Goal: Information Seeking & Learning: Find specific fact

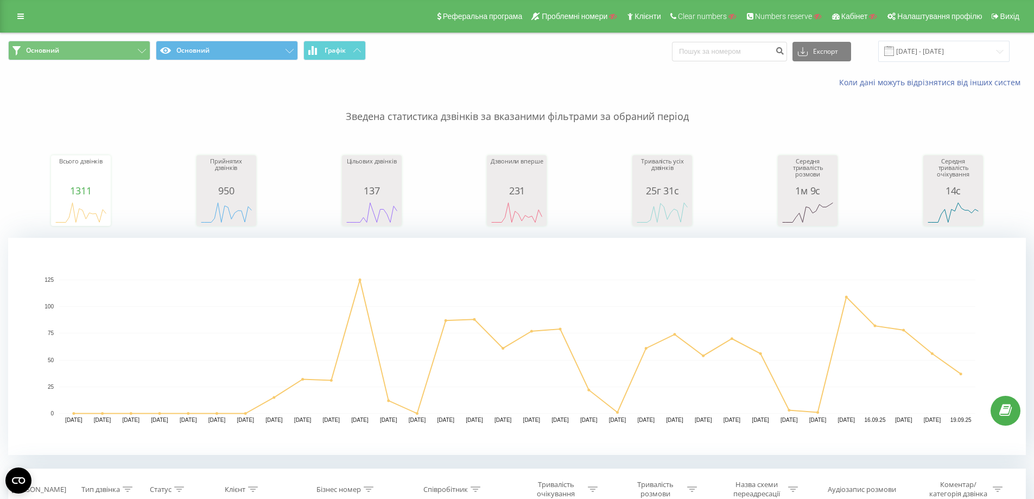
scroll to position [782, 0]
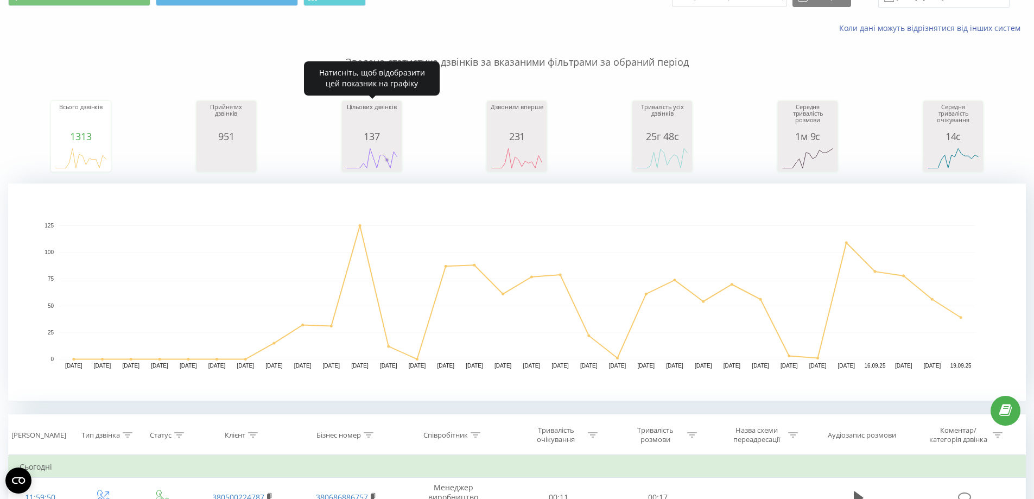
scroll to position [326, 0]
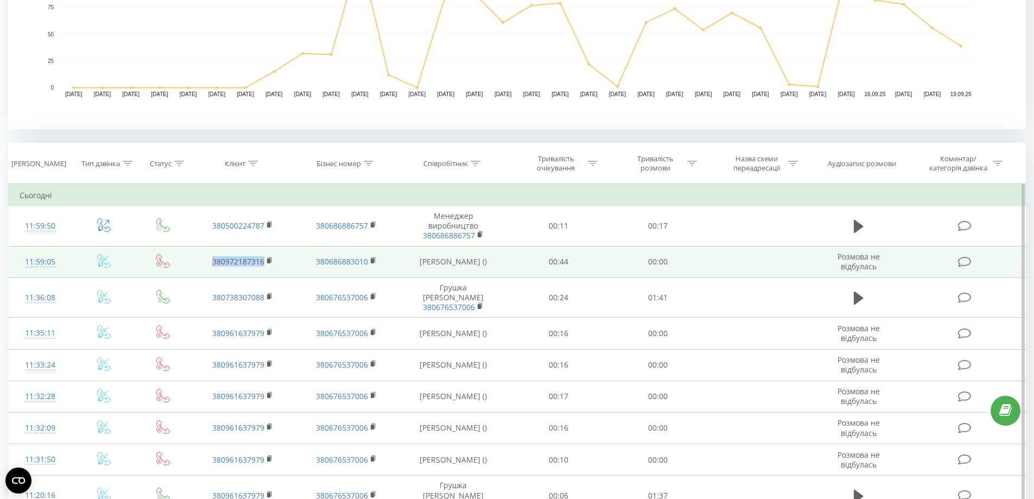
drag, startPoint x: 271, startPoint y: 269, endPoint x: 198, endPoint y: 262, distance: 73.1
click at [198, 262] on td "380972187316" at bounding box center [242, 261] width 103 height 31
copy link "380972187316"
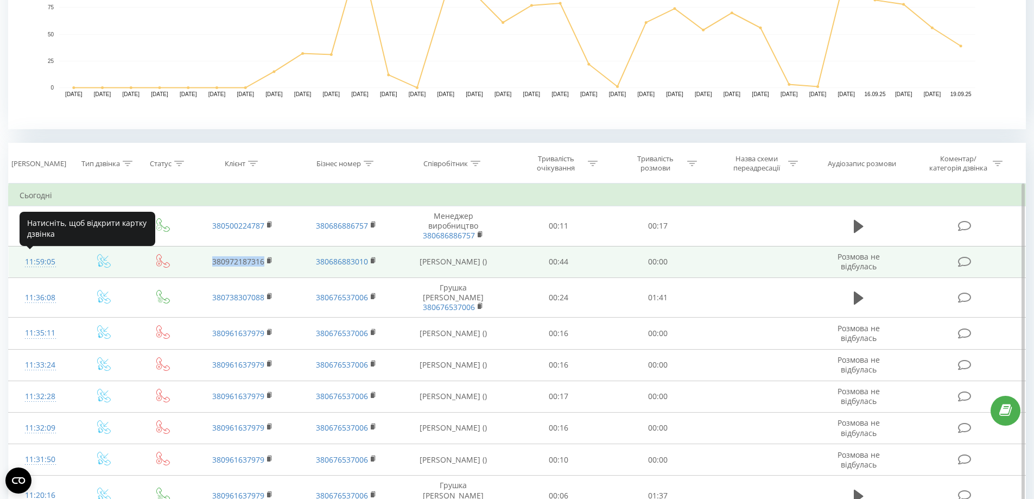
drag, startPoint x: 33, startPoint y: 262, endPoint x: 72, endPoint y: 256, distance: 40.0
click at [71, 257] on td "11:59:05" at bounding box center [40, 261] width 63 height 31
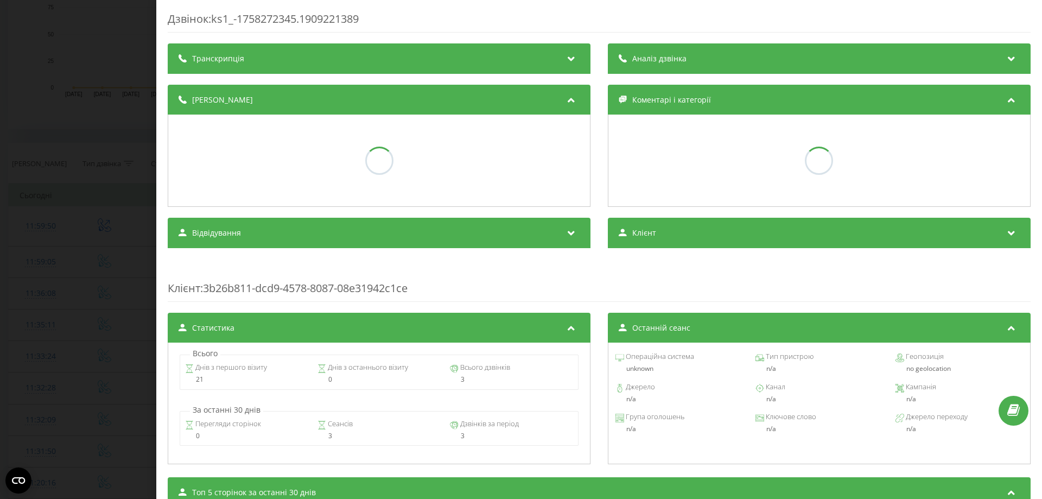
click at [72, 257] on div "Дзвінок : ks1_-1758272345.1909221389 Транскрипція Аналіз дзвінка Деталі дзвінка…" at bounding box center [521, 249] width 1042 height 499
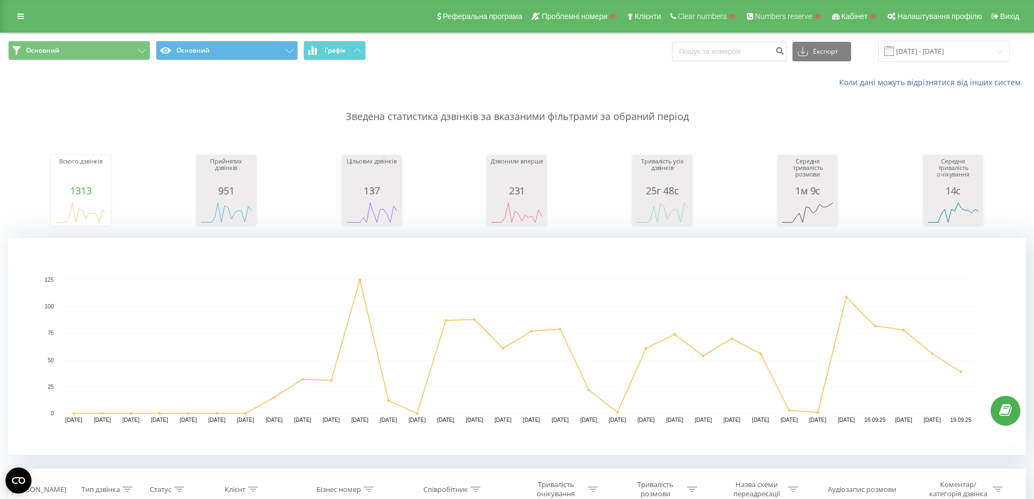
drag, startPoint x: 22, startPoint y: 15, endPoint x: 133, endPoint y: 24, distance: 111.6
click at [22, 15] on icon at bounding box center [20, 16] width 7 height 8
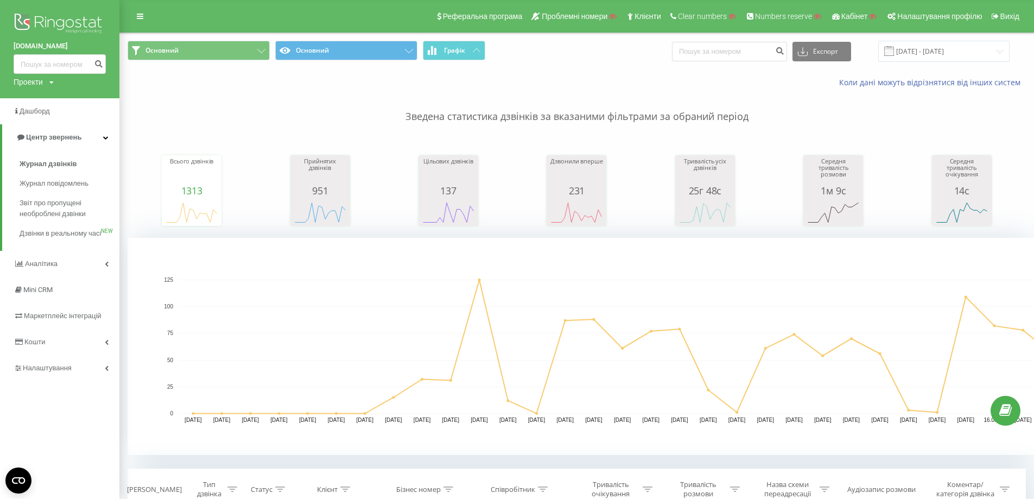
drag, startPoint x: 8, startPoint y: 44, endPoint x: 68, endPoint y: 43, distance: 59.7
click at [68, 43] on div "brukton.com.ua Проекти Пошук" at bounding box center [59, 49] width 119 height 98
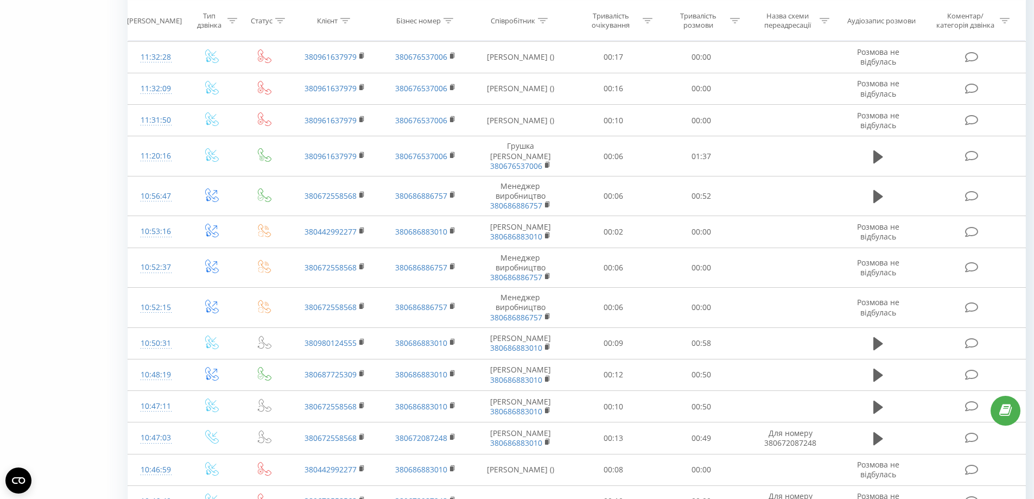
scroll to position [705, 0]
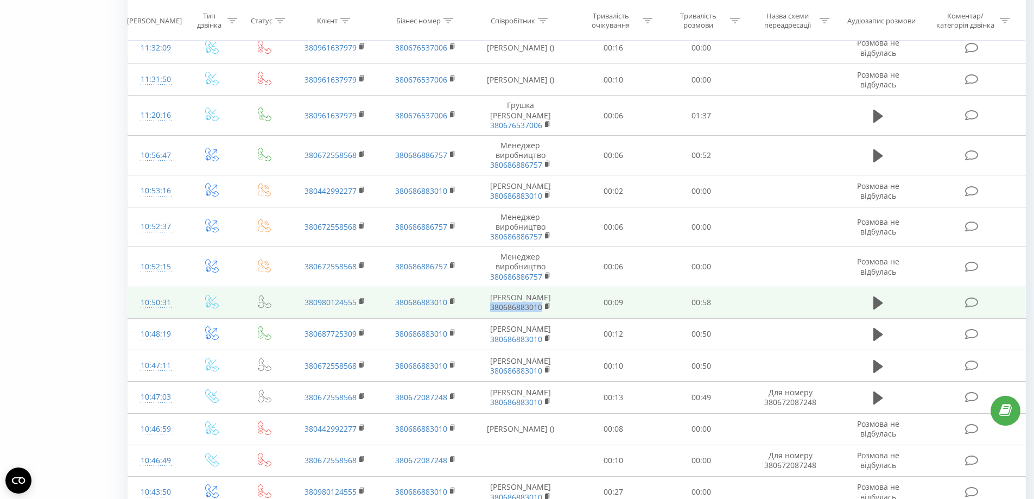
drag, startPoint x: 512, startPoint y: 331, endPoint x: 482, endPoint y: 330, distance: 29.9
click at [481, 318] on td "Вердіан Тетяна Ігорівна 380686883010" at bounding box center [520, 302] width 98 height 31
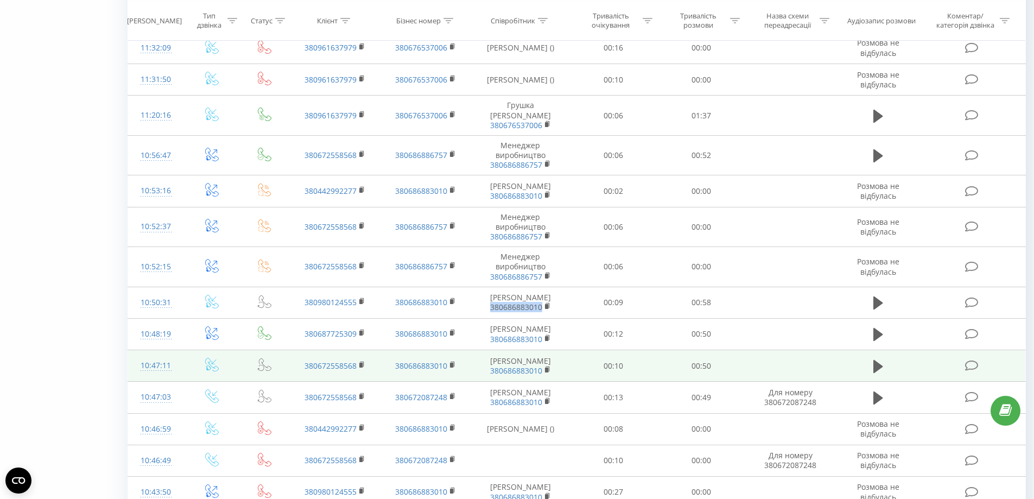
copy link "380686883010"
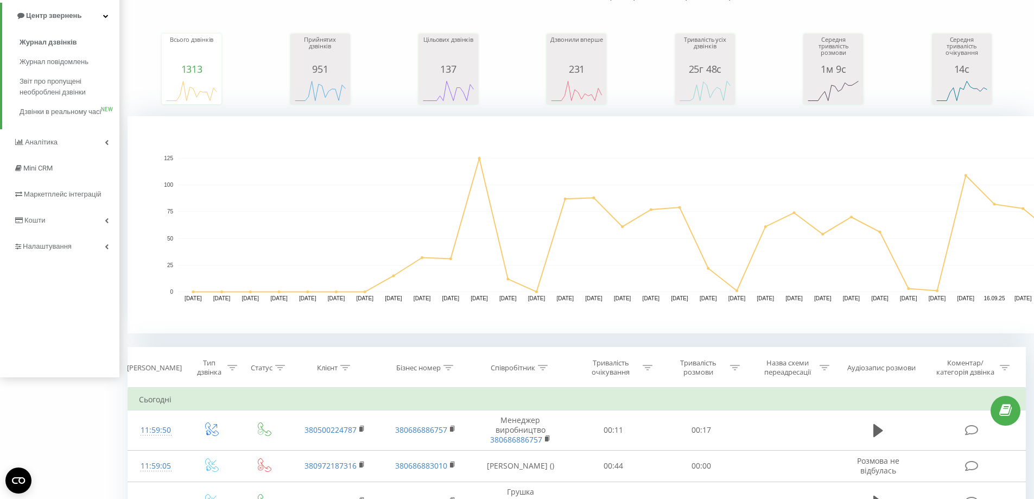
scroll to position [0, 0]
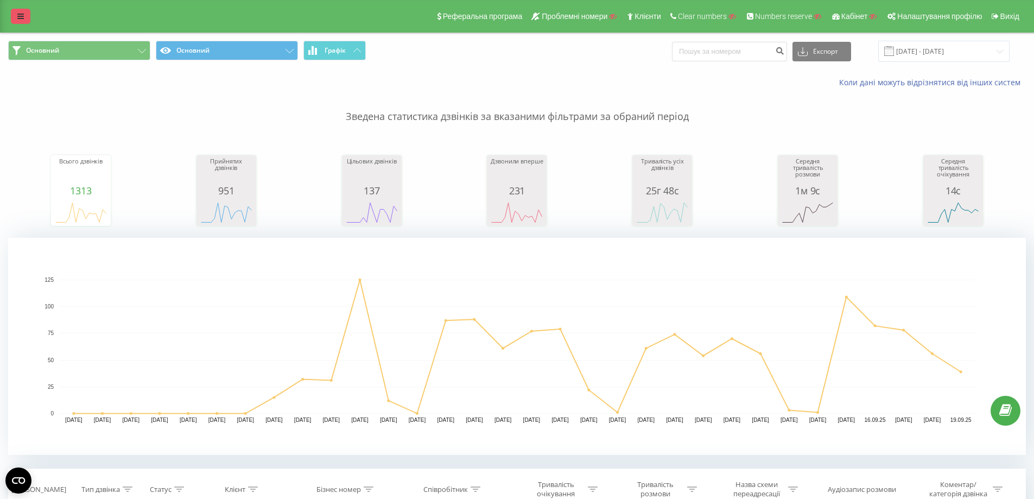
click at [22, 16] on icon at bounding box center [20, 16] width 7 height 8
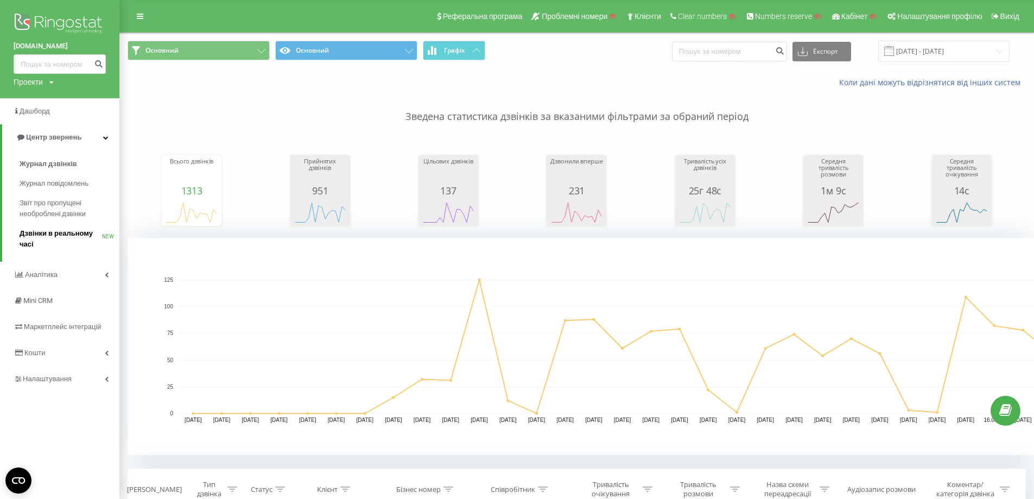
scroll to position [54, 0]
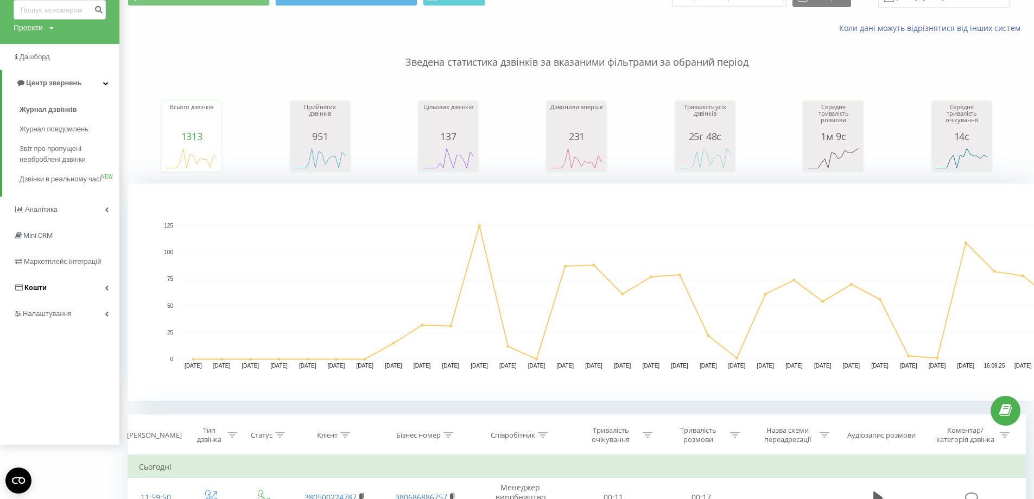
click at [53, 301] on link "Кошти" at bounding box center [59, 288] width 119 height 26
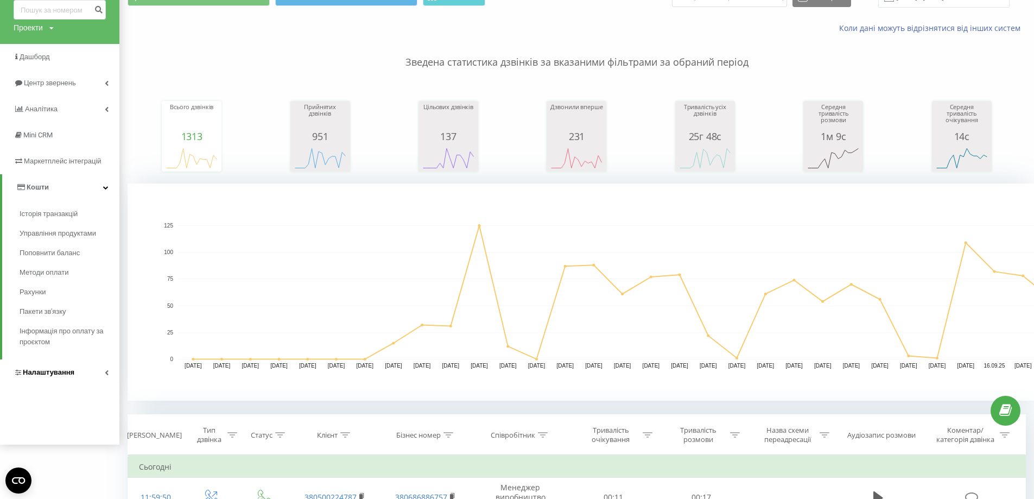
click at [52, 368] on span "Налаштування" at bounding box center [44, 372] width 61 height 11
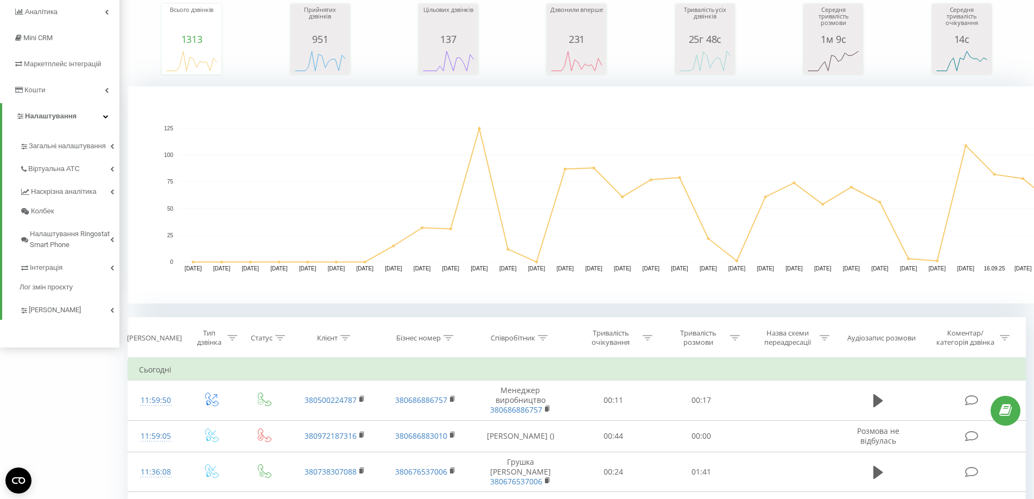
scroll to position [163, 0]
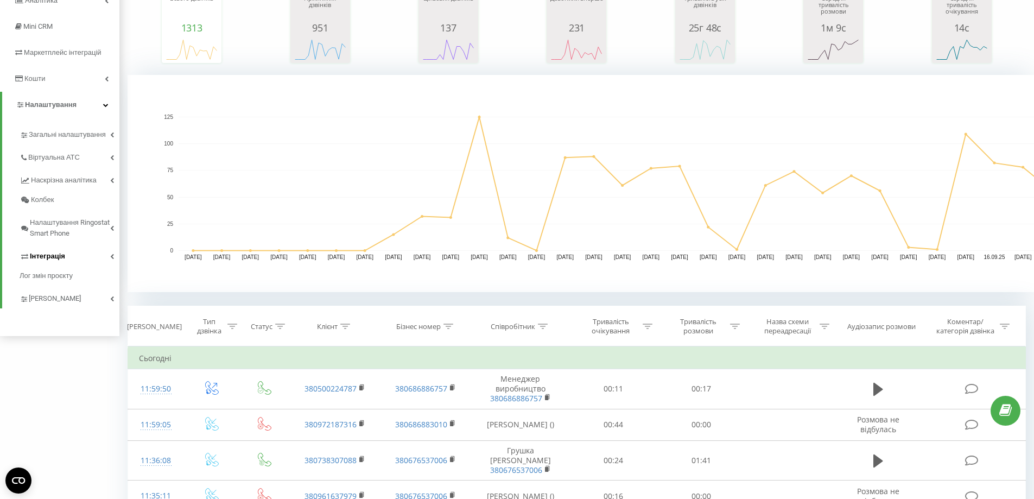
click at [53, 262] on span "Інтеграція" at bounding box center [47, 256] width 35 height 11
click at [64, 269] on div "Webhooks 2.0 Ringostat API" at bounding box center [66, 285] width 105 height 39
click at [63, 278] on span "Webhooks 2.0" at bounding box center [56, 275] width 44 height 11
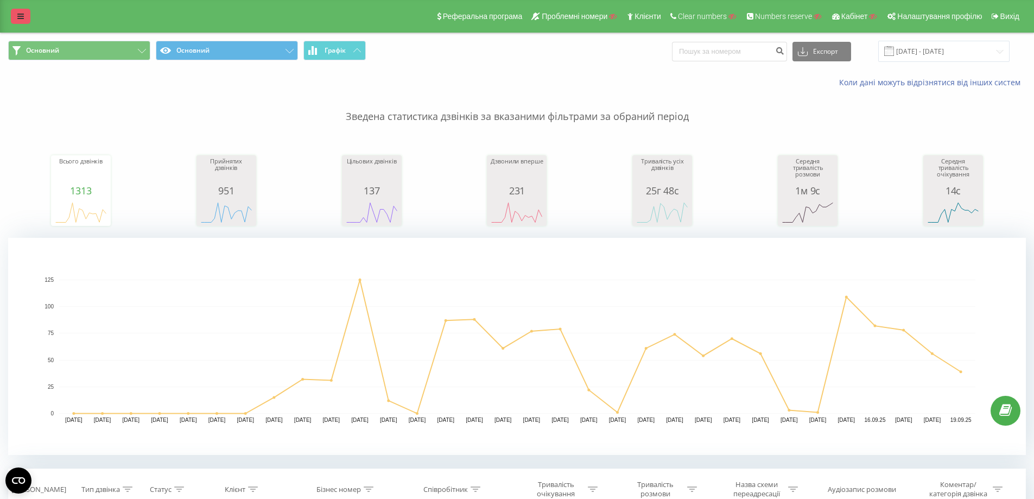
click at [15, 18] on link at bounding box center [21, 16] width 20 height 15
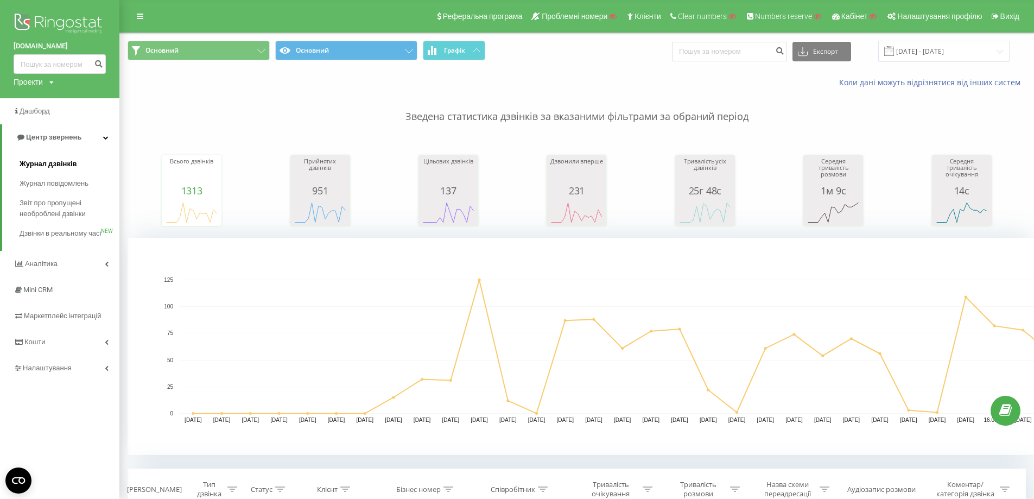
click at [49, 163] on span "Журнал дзвінків" at bounding box center [49, 163] width 58 height 11
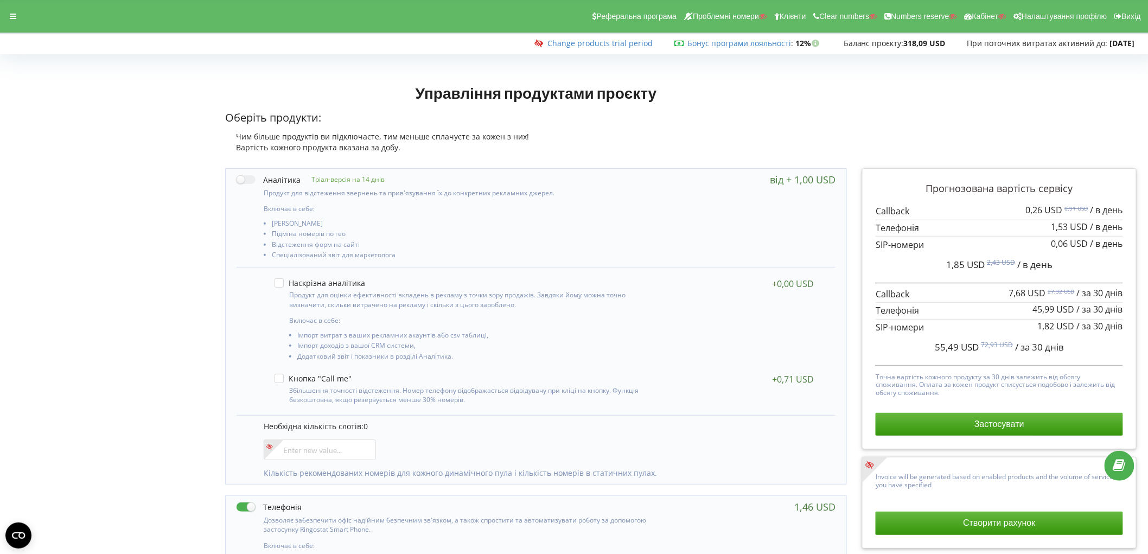
drag, startPoint x: 14, startPoint y: 422, endPoint x: 187, endPoint y: 336, distance: 193.2
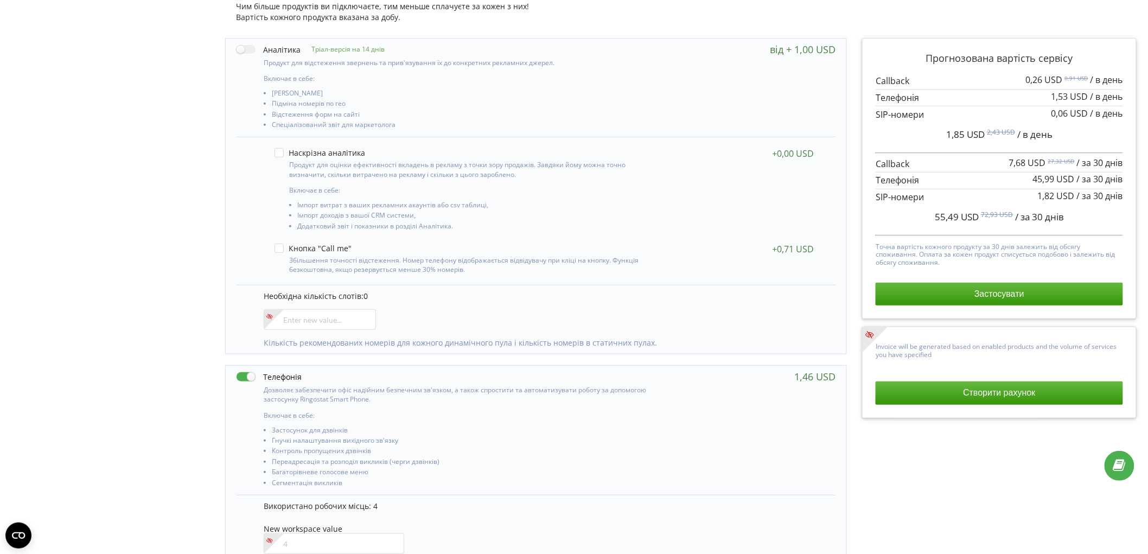
scroll to position [361, 0]
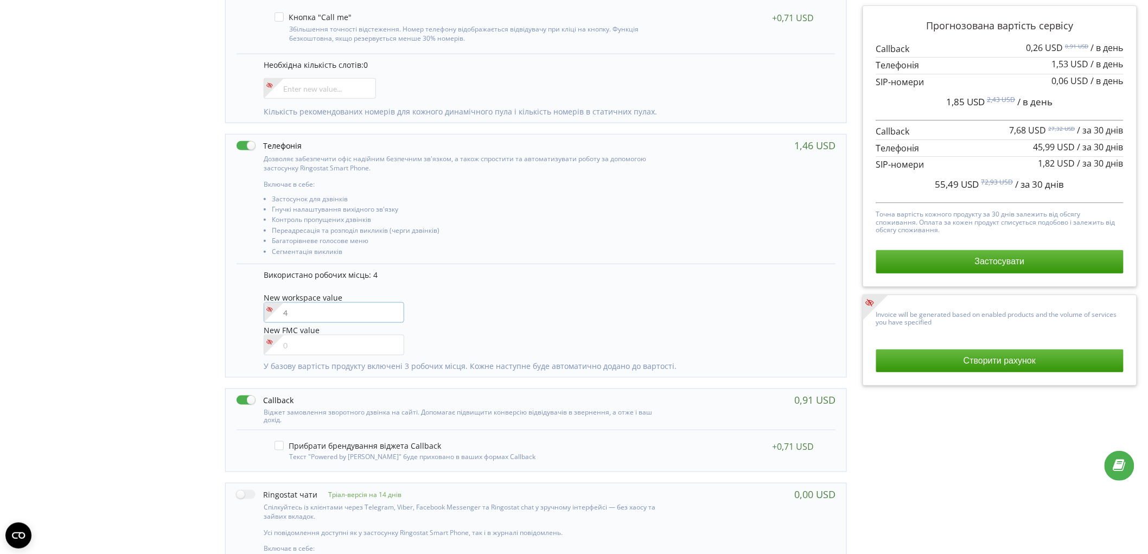
click at [313, 310] on input"] "number" at bounding box center [334, 312] width 141 height 21
type input"] "5"
click at [50, 231] on div "Управління продуктами проєкту Оберіть продукти: Чим більше продуктів ви підключ…" at bounding box center [574, 232] width 1141 height 1032
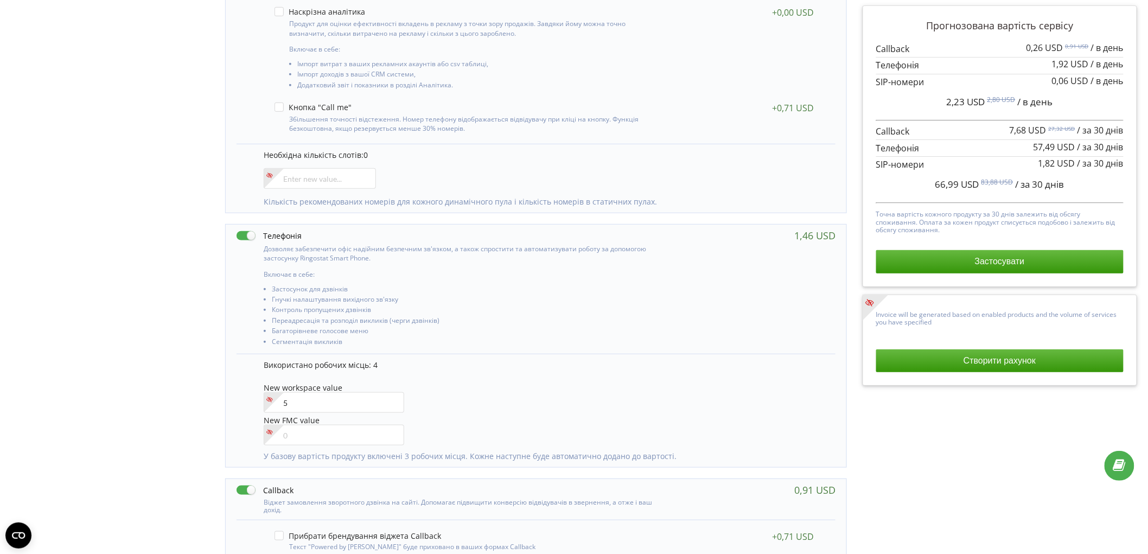
scroll to position [0, 0]
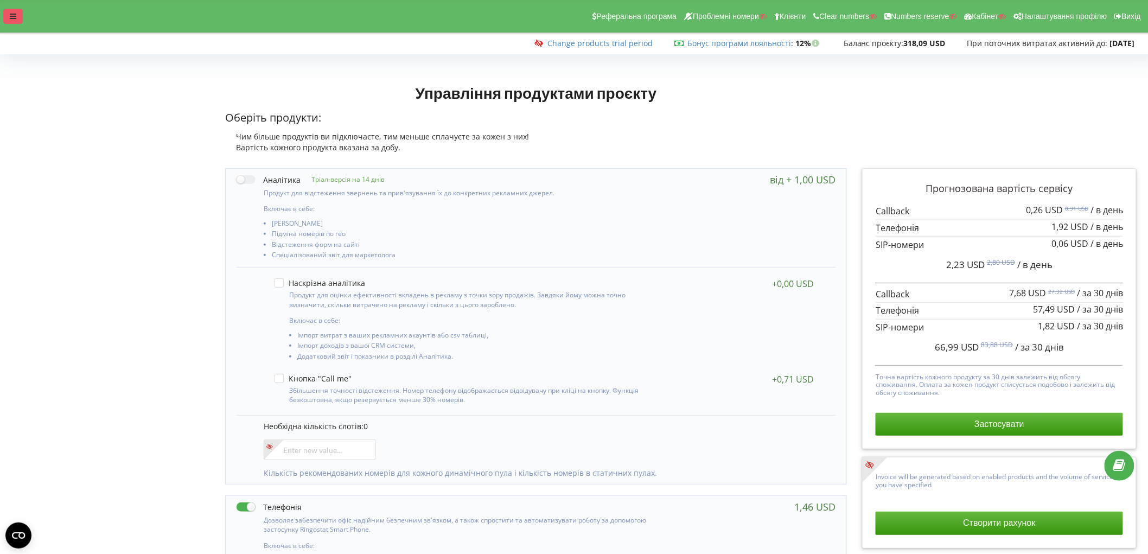
click at [9, 20] on div at bounding box center [13, 16] width 20 height 15
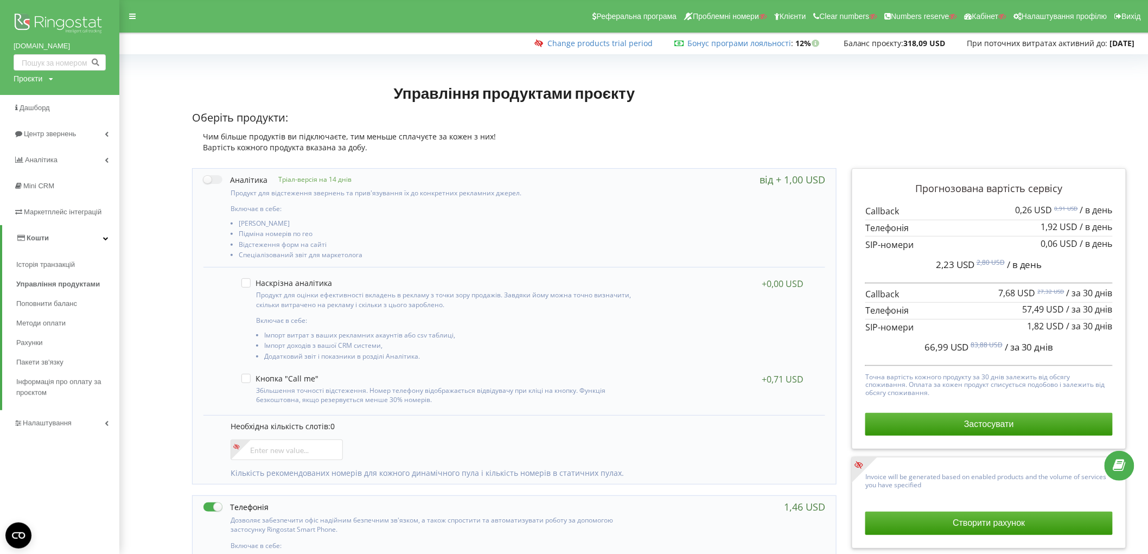
click at [50, 421] on span "Налаштування" at bounding box center [47, 423] width 49 height 8
click at [85, 288] on link "Загальні налаштування" at bounding box center [67, 298] width 103 height 34
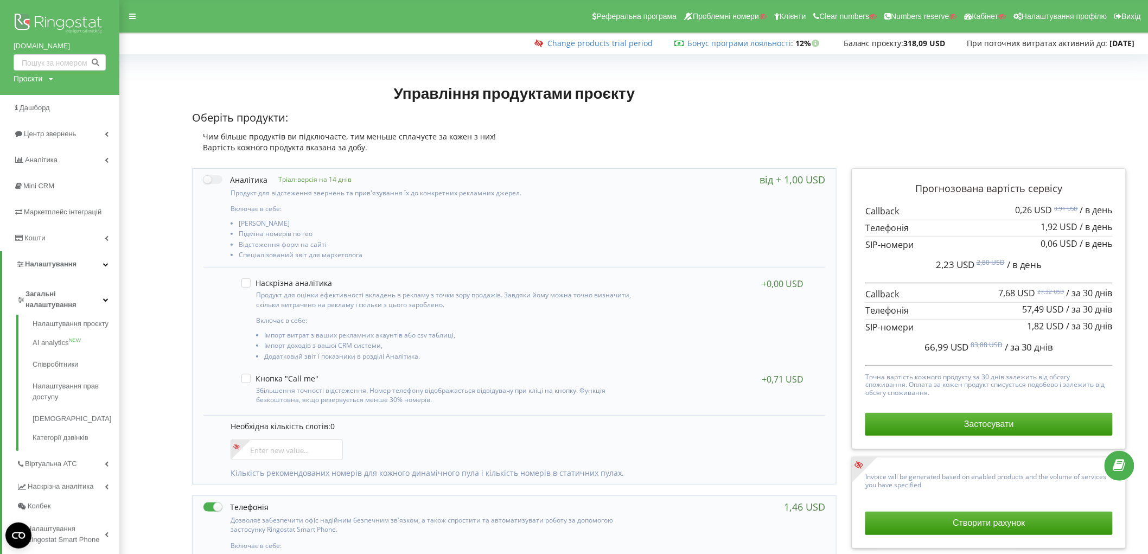
click at [74, 303] on span "Загальні налаштування" at bounding box center [65, 300] width 78 height 22
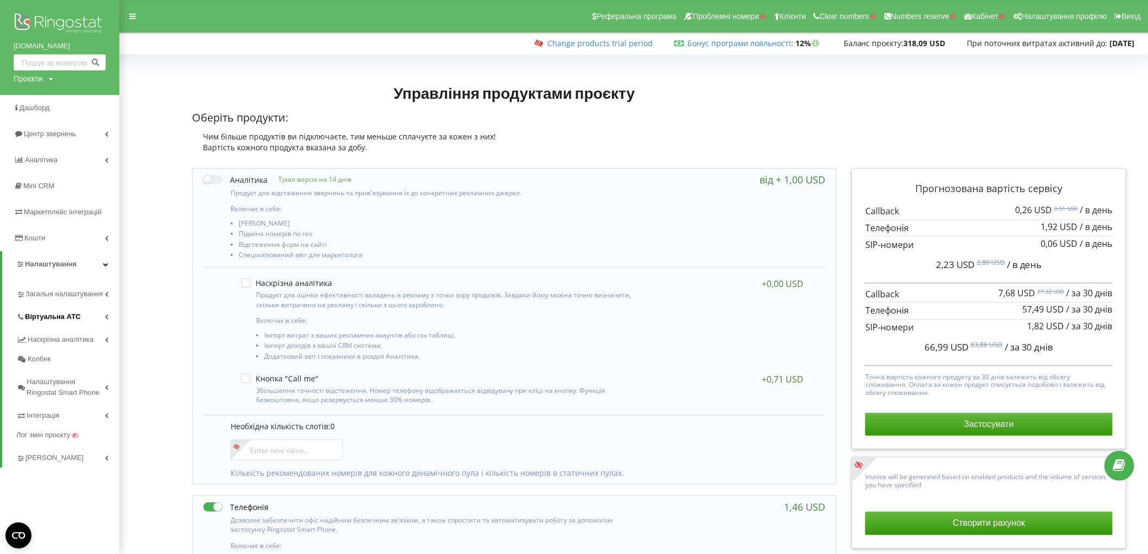
click at [68, 313] on span "Віртуальна АТС" at bounding box center [53, 316] width 56 height 11
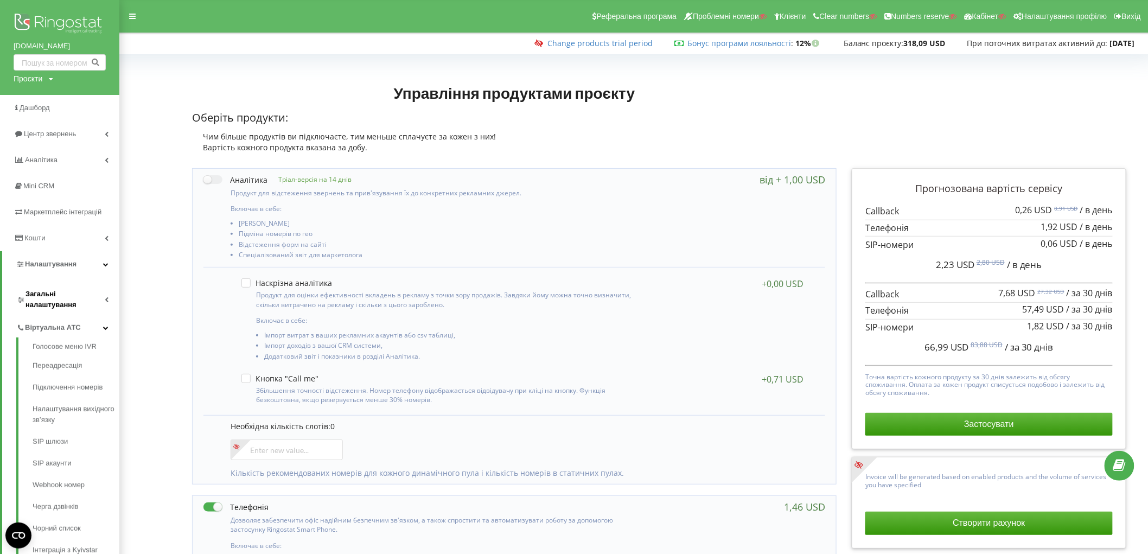
click at [80, 291] on span "Загальні налаштування" at bounding box center [65, 300] width 79 height 22
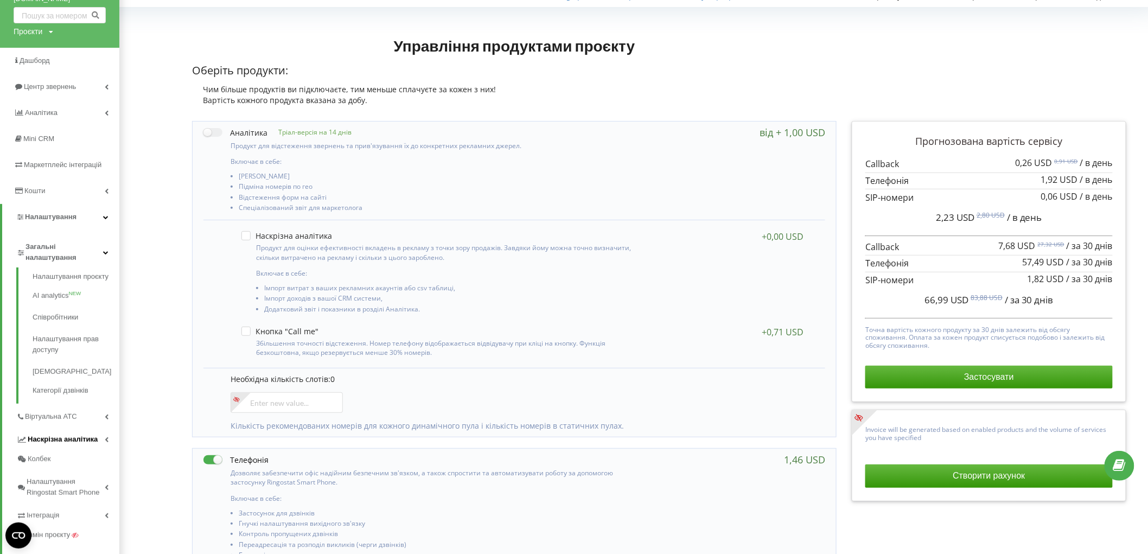
scroll to position [120, 0]
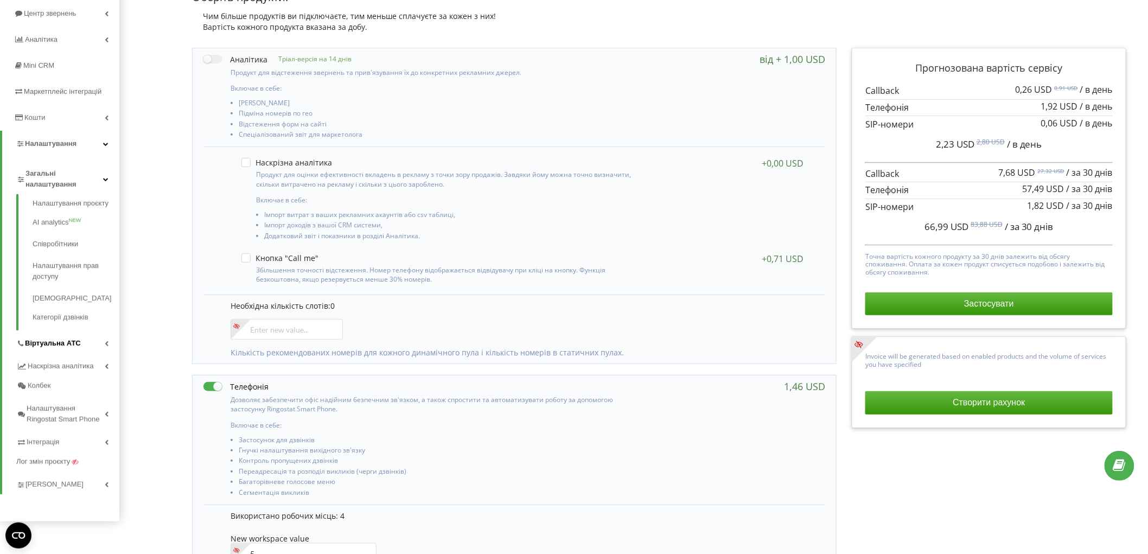
click at [68, 346] on span "Віртуальна АТС" at bounding box center [53, 343] width 56 height 11
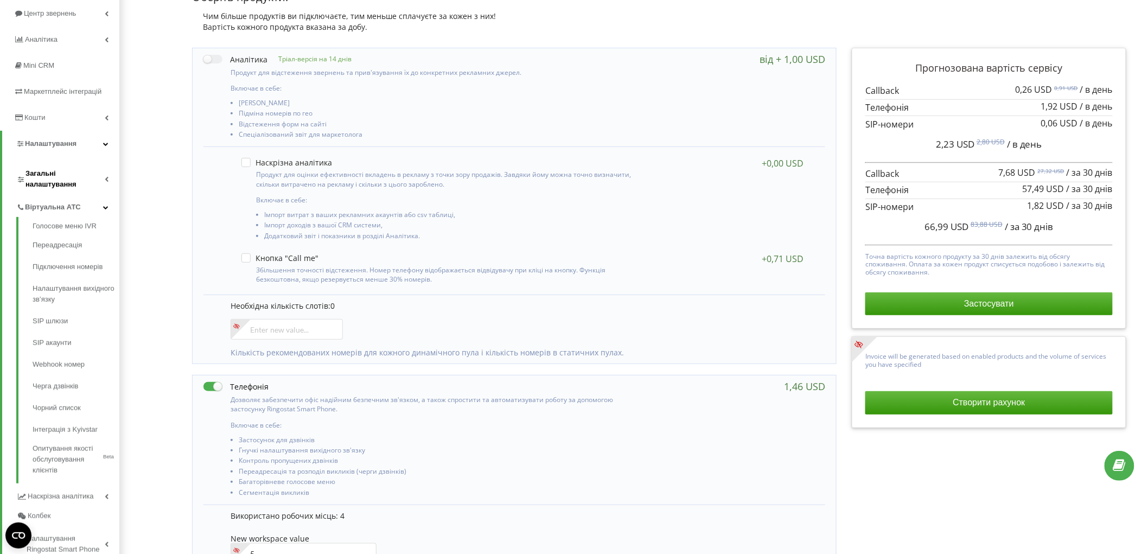
click at [82, 174] on span "Загальні налаштування" at bounding box center [65, 179] width 79 height 22
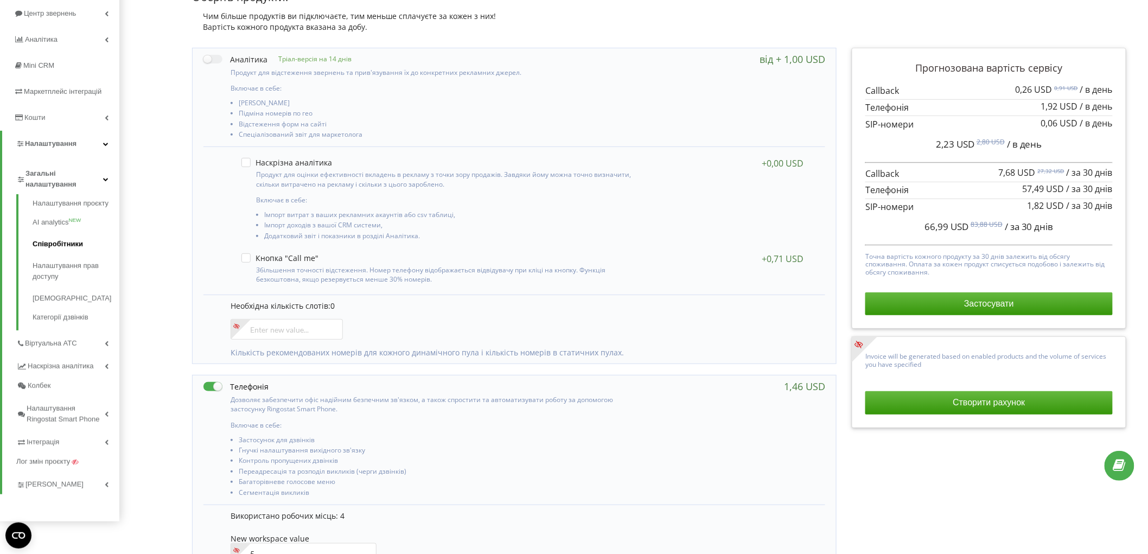
click at [61, 246] on link "Співробітники" at bounding box center [76, 244] width 87 height 22
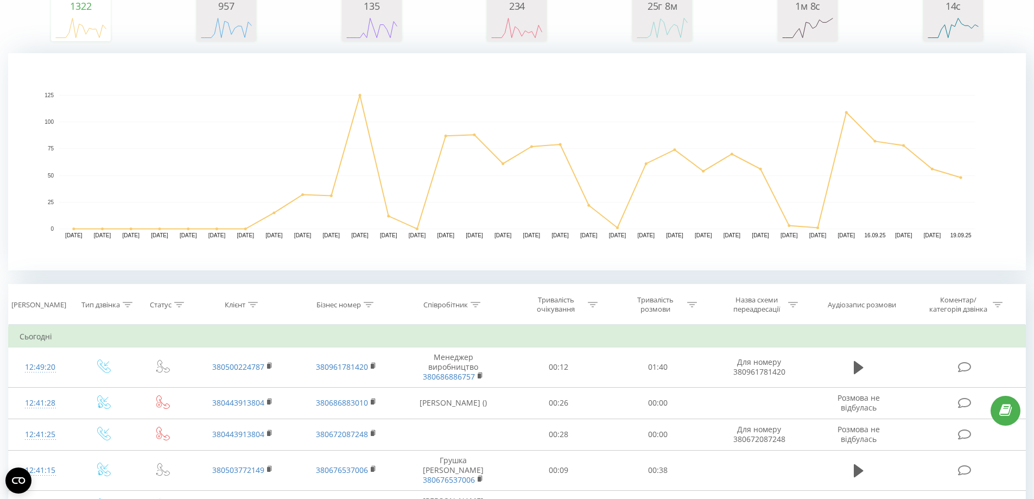
scroll to position [326, 0]
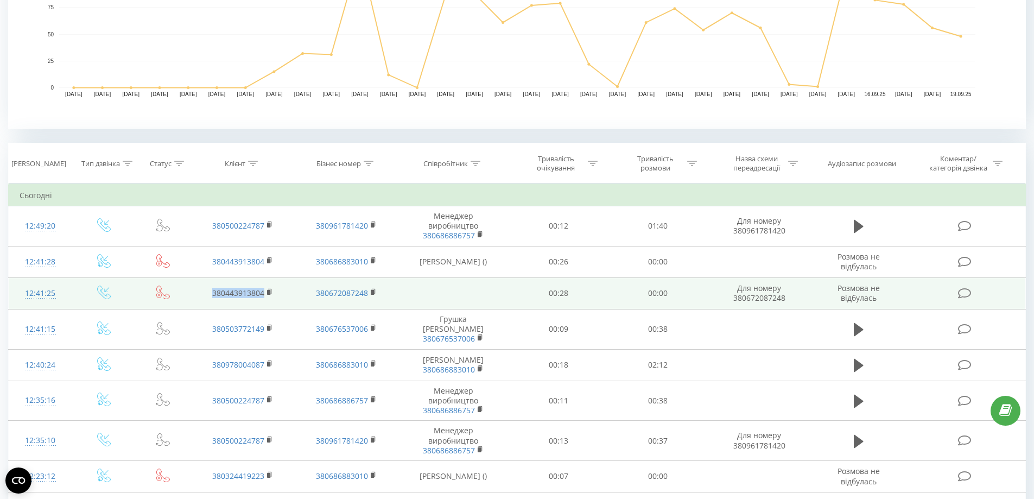
drag, startPoint x: 278, startPoint y: 300, endPoint x: 183, endPoint y: 300, distance: 94.4
click at [183, 300] on tr "12:41:25 380443913804 380672087248 00:28 00:00 Для номеру 380672087248 Розмова …" at bounding box center [517, 292] width 1017 height 31
drag, startPoint x: 376, startPoint y: 299, endPoint x: 300, endPoint y: 300, distance: 76.0
click at [300, 300] on td "380672087248" at bounding box center [345, 292] width 103 height 31
copy link "380672087248"
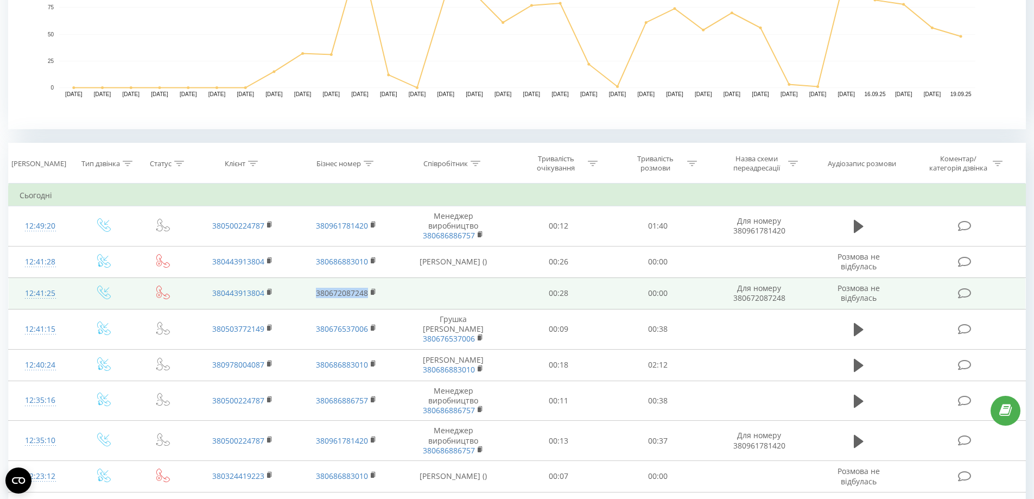
click at [365, 303] on td "380672087248" at bounding box center [345, 292] width 103 height 31
drag, startPoint x: 374, startPoint y: 298, endPoint x: 304, endPoint y: 298, distance: 69.5
click at [304, 298] on td "380672087248" at bounding box center [345, 292] width 103 height 31
copy link "380672087248"
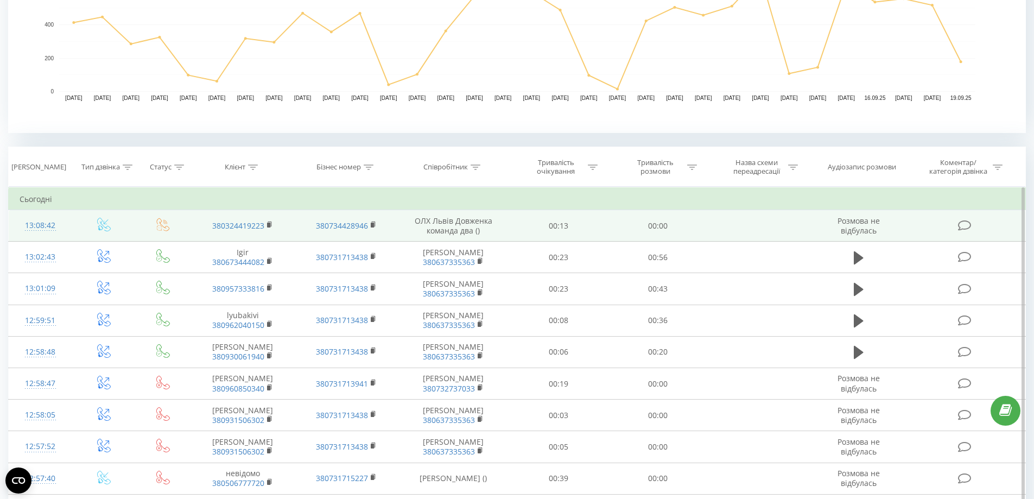
scroll to position [326, 0]
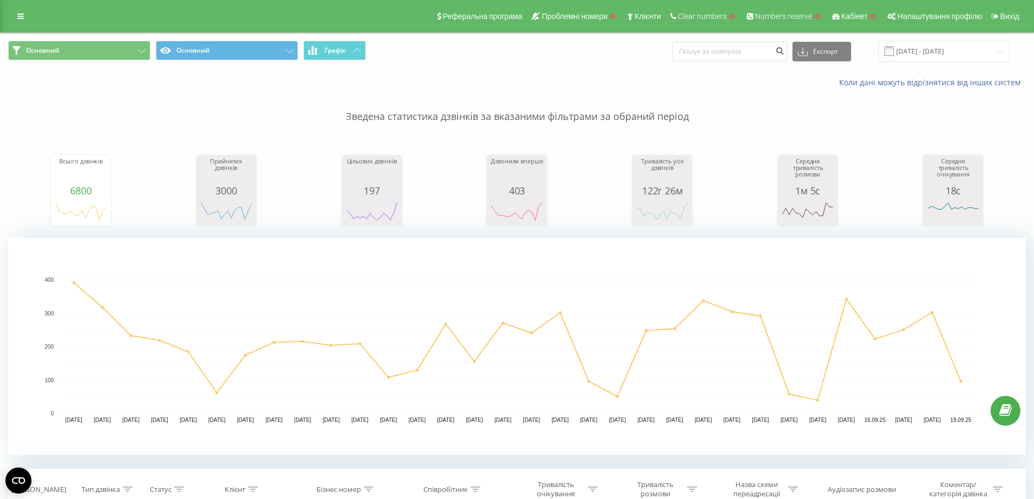
click at [21, 7] on div "Реферальна програма Проблемні номери Клієнти Clear numbers Numbers reserve Кабі…" at bounding box center [517, 16] width 1034 height 33
click at [20, 20] on icon at bounding box center [20, 16] width 7 height 8
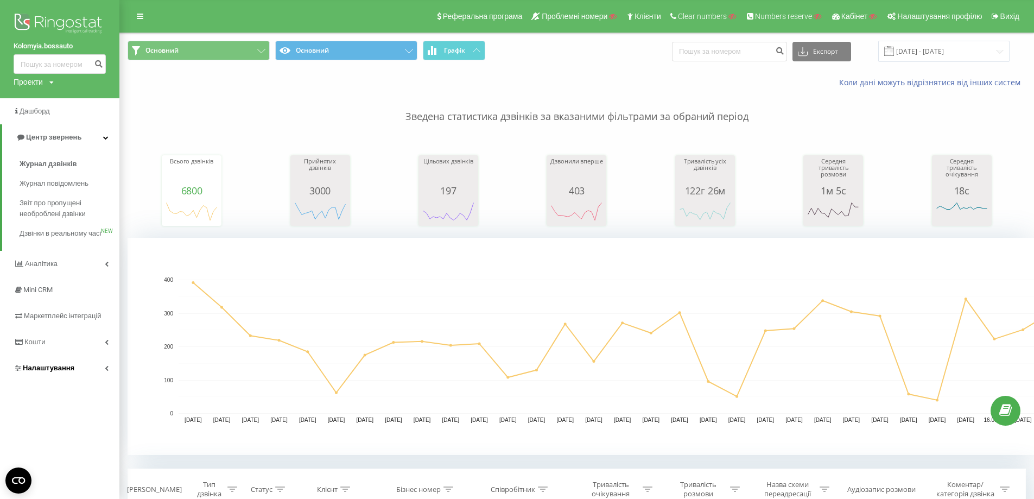
click at [53, 373] on span "Налаштування" at bounding box center [44, 367] width 61 height 11
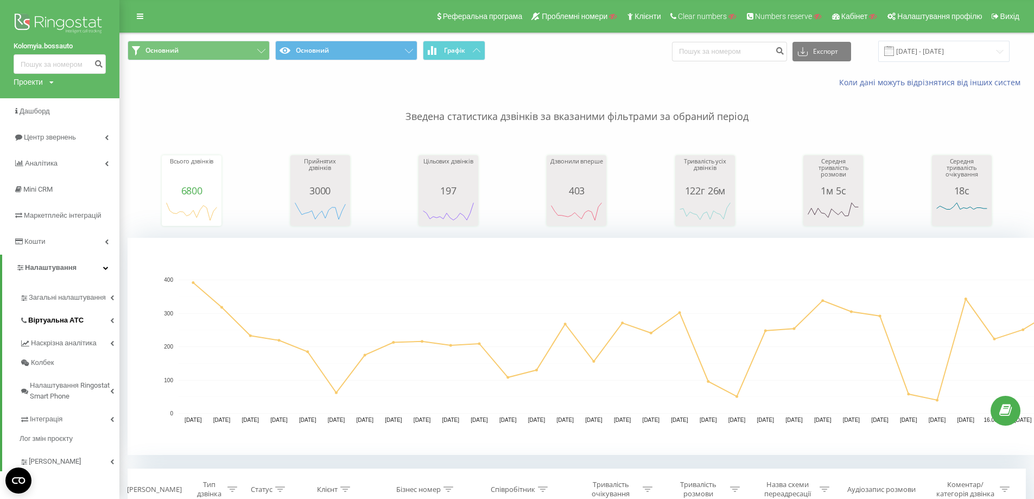
click at [60, 320] on span "Віртуальна АТС" at bounding box center [55, 320] width 55 height 11
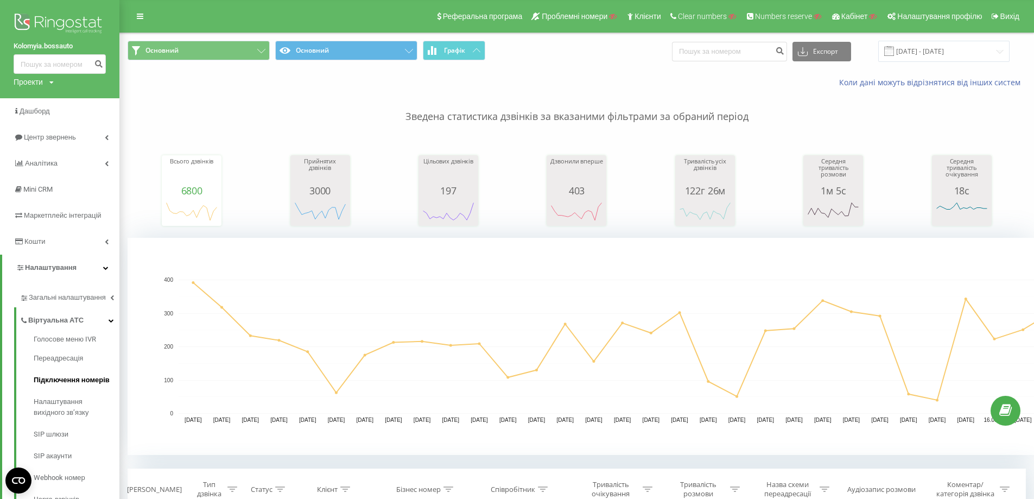
click at [73, 381] on span "Підключення номерів" at bounding box center [72, 379] width 76 height 11
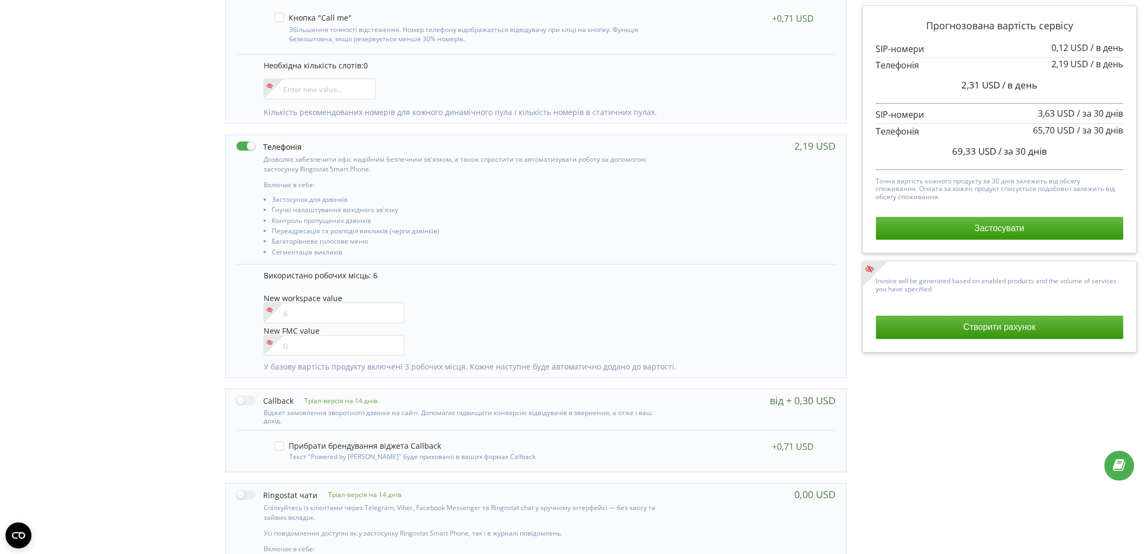
scroll to position [422, 0]
drag, startPoint x: 57, startPoint y: 164, endPoint x: 129, endPoint y: 197, distance: 79.4
click at [58, 163] on div "Управління продуктами проєкту Оберіть продукти: Чим більше продуктів ви підключ…" at bounding box center [574, 229] width 1141 height 1032
click at [322, 307] on input"] "number" at bounding box center [334, 310] width 141 height 21
type input"] "7"
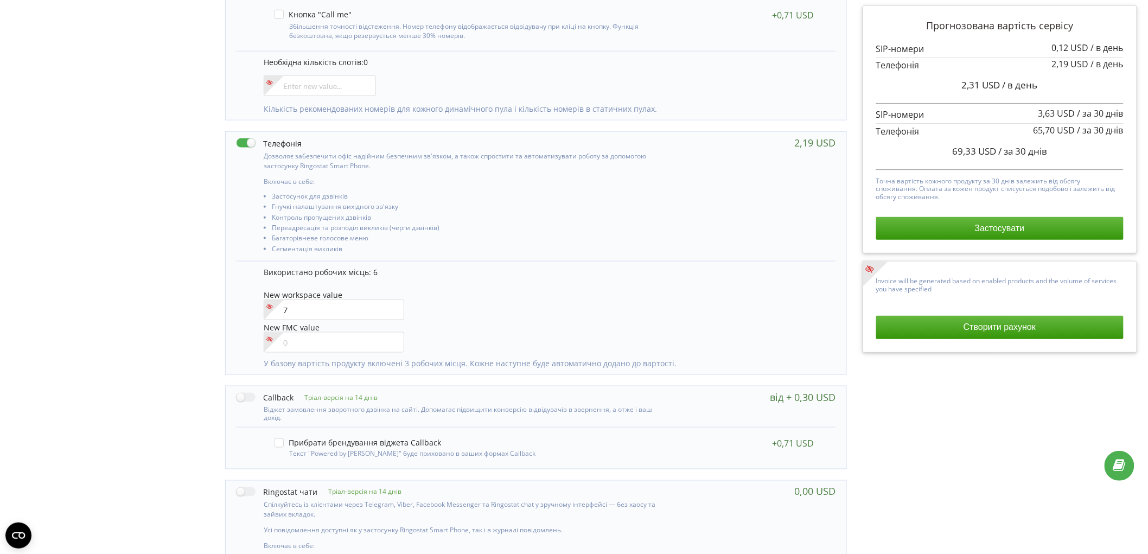
click at [148, 284] on div "Управління продуктами проєкту Оберіть продукти: Чим більше продуктів ви підключ…" at bounding box center [574, 229] width 1141 height 1032
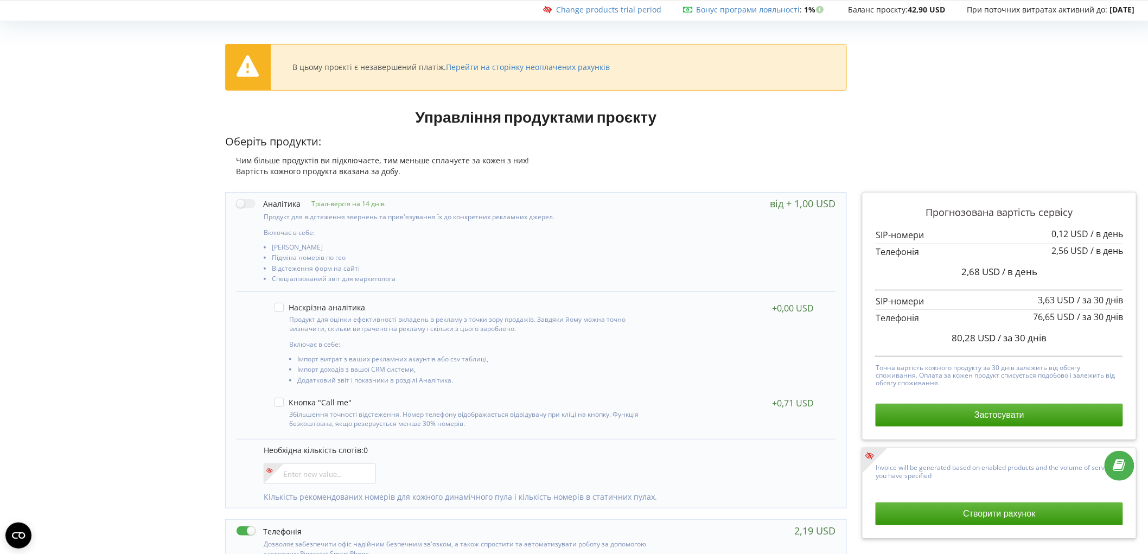
scroll to position [0, 0]
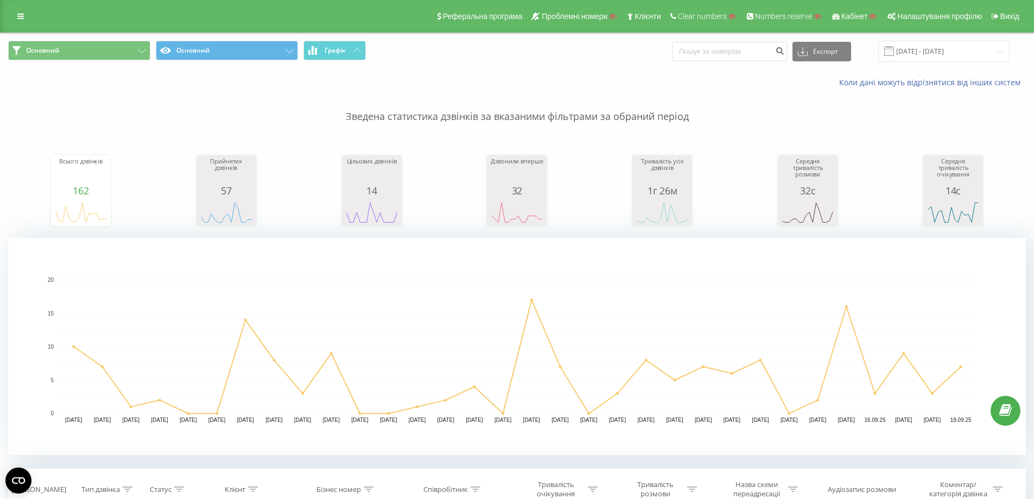
drag, startPoint x: 14, startPoint y: 22, endPoint x: 90, endPoint y: 106, distance: 113.0
click at [15, 22] on link at bounding box center [21, 16] width 20 height 15
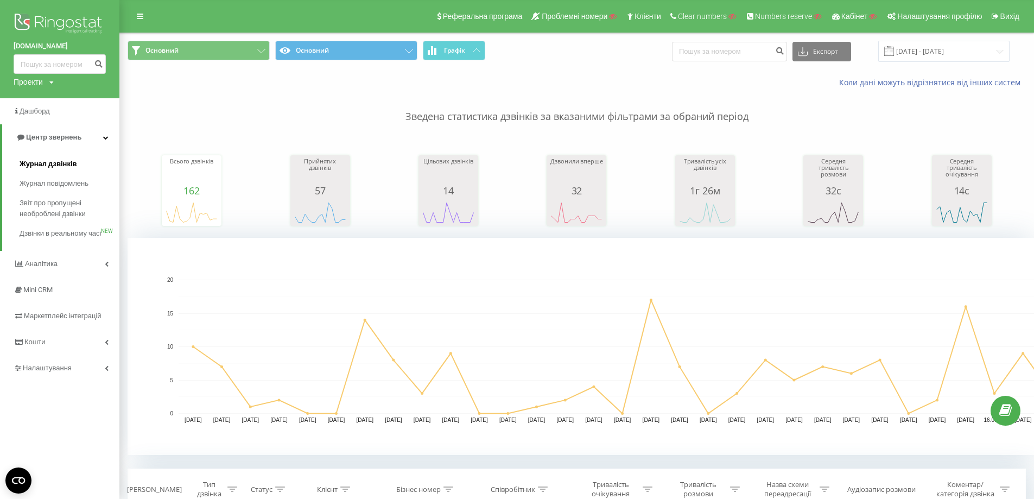
click at [62, 168] on span "Журнал дзвінків" at bounding box center [49, 163] width 58 height 11
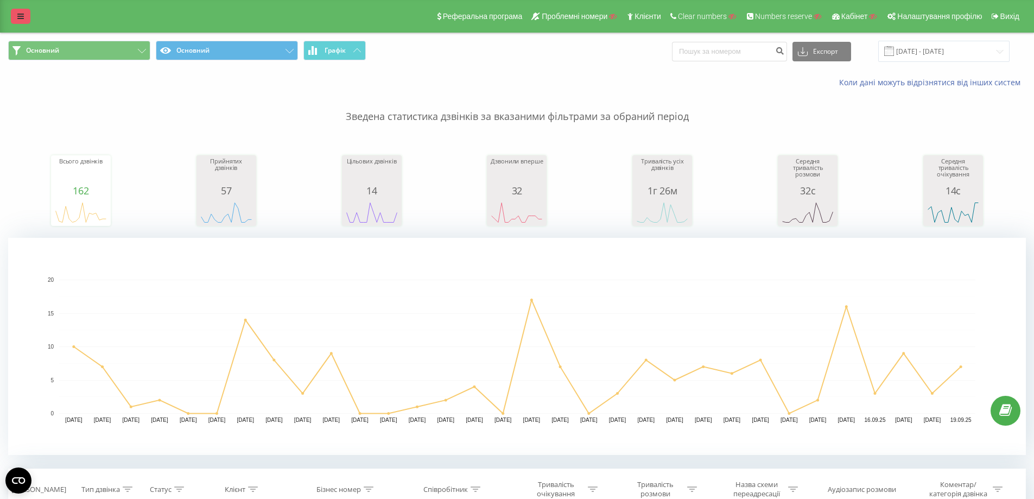
click at [16, 21] on link at bounding box center [21, 16] width 20 height 15
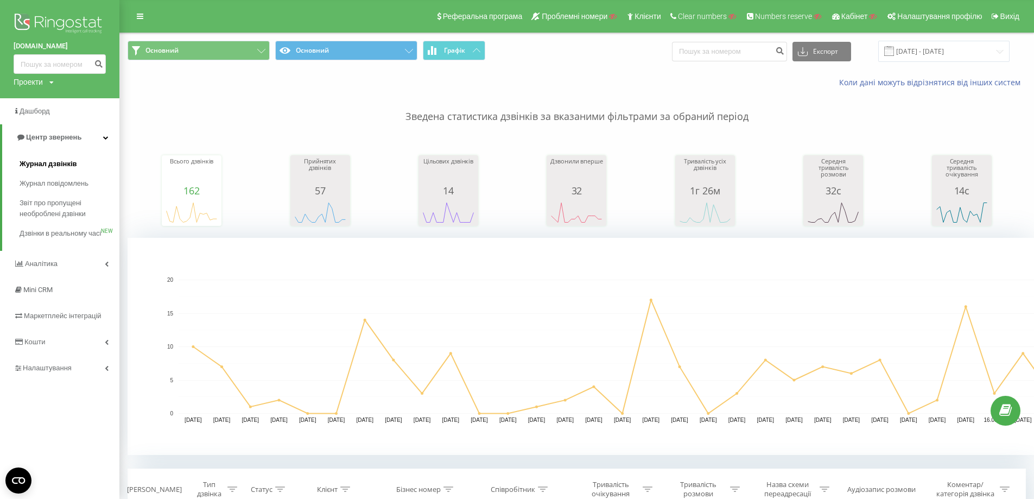
click at [52, 165] on span "Журнал дзвінків" at bounding box center [49, 163] width 58 height 11
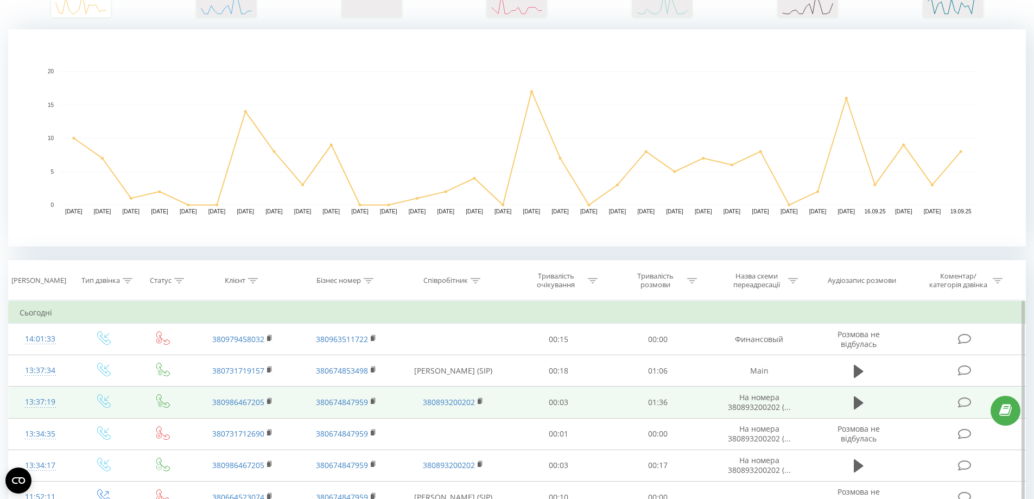
scroll to position [271, 0]
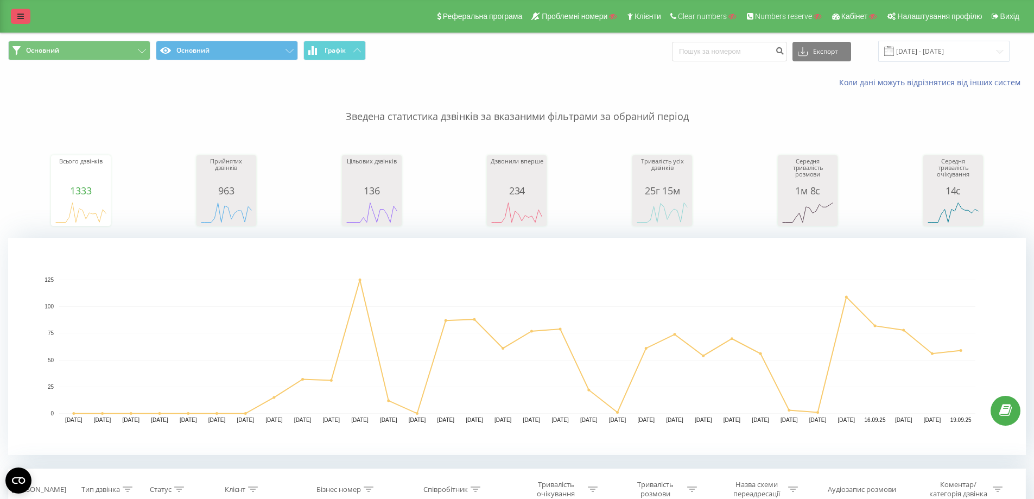
click at [21, 9] on link at bounding box center [21, 16] width 20 height 15
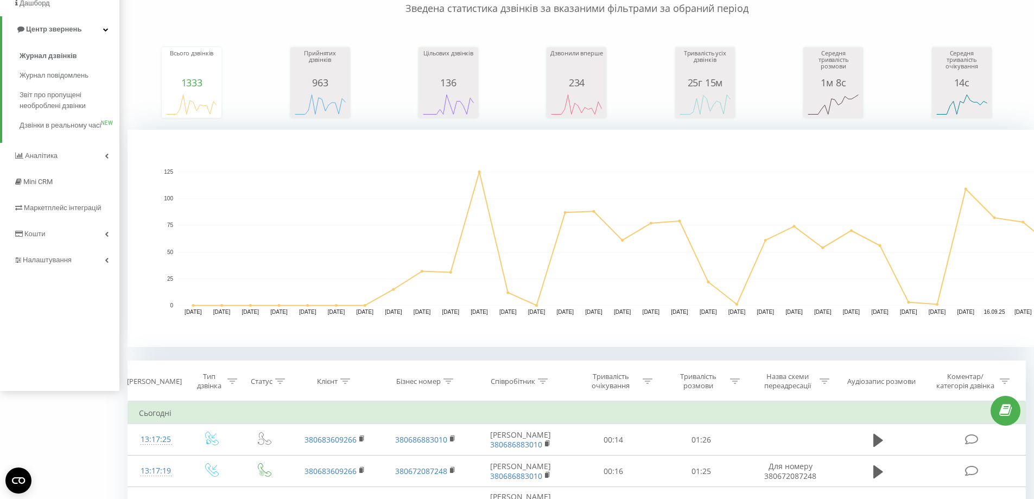
scroll to position [109, 0]
click at [50, 263] on span "Налаштування" at bounding box center [49, 259] width 52 height 8
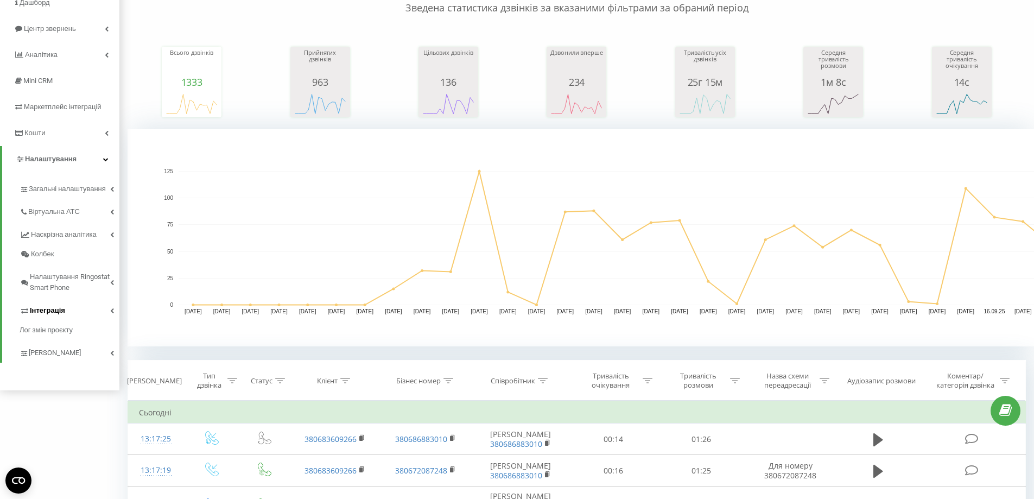
click at [54, 303] on link "Інтеграція" at bounding box center [70, 308] width 100 height 23
click at [65, 333] on span "Webhooks 2.0" at bounding box center [56, 329] width 44 height 11
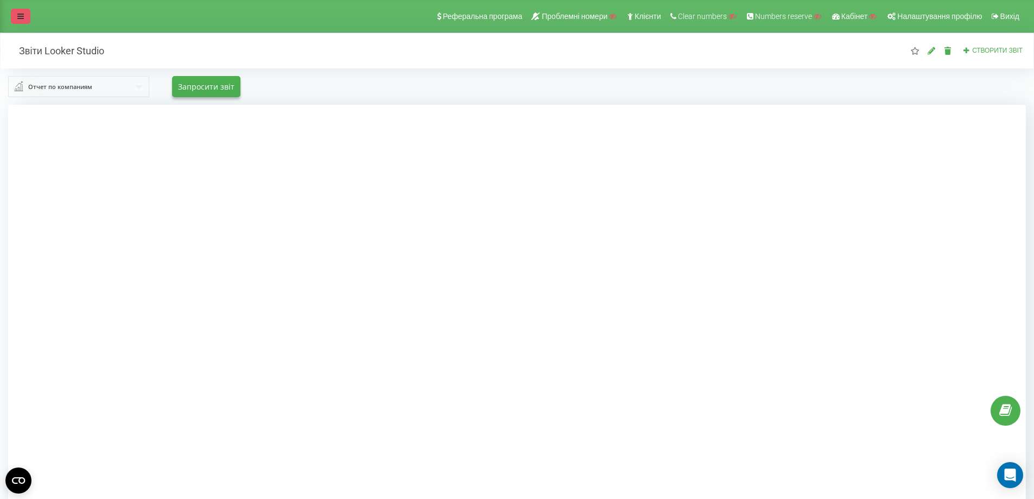
click at [17, 19] on icon at bounding box center [20, 16] width 7 height 8
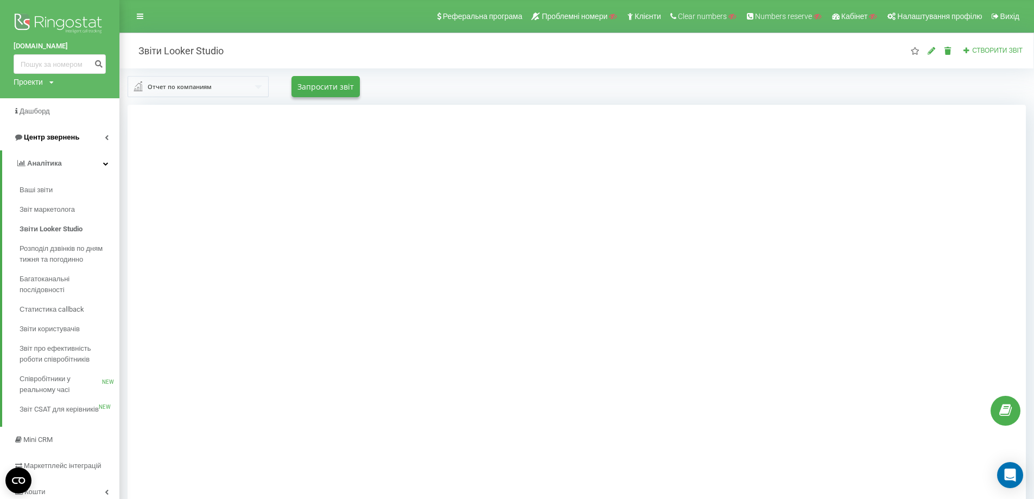
click at [42, 125] on link "Центр звернень" at bounding box center [59, 137] width 119 height 26
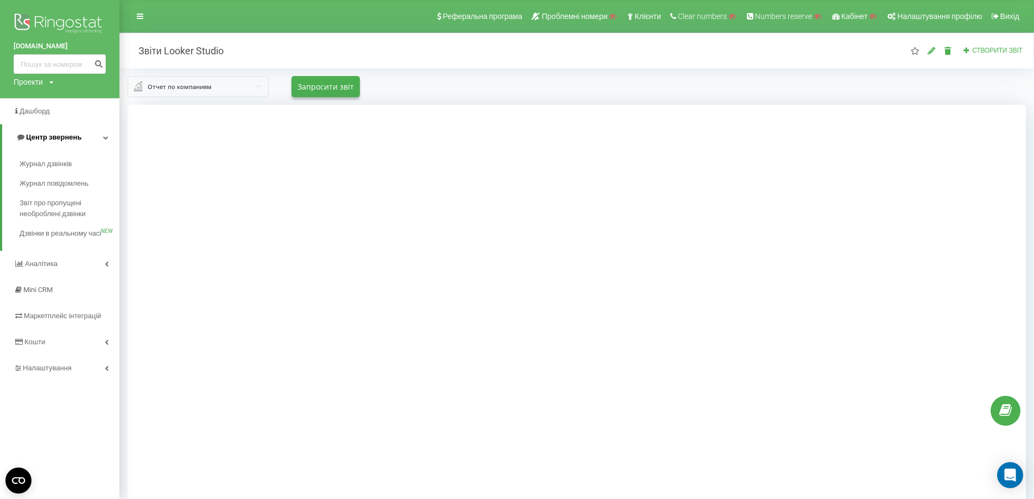
click at [47, 142] on span "Центр звернень" at bounding box center [49, 137] width 66 height 11
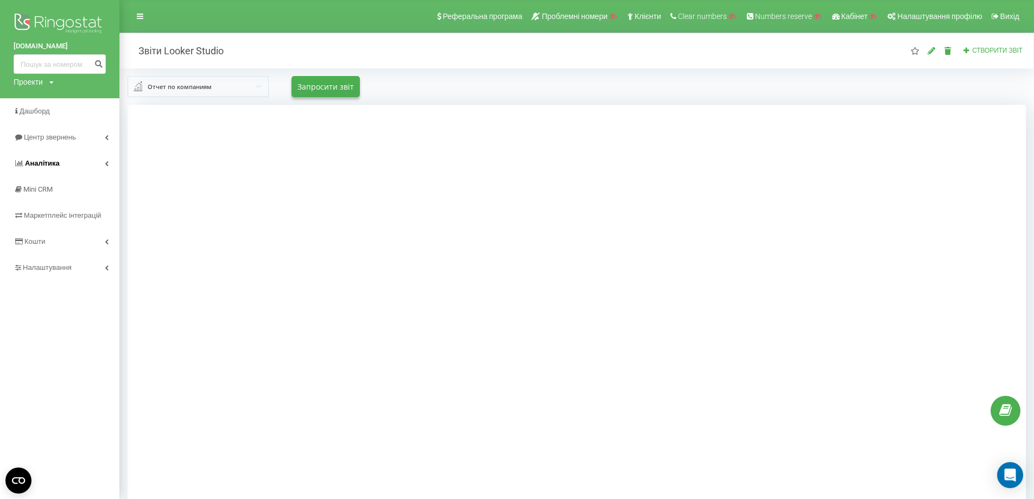
click at [48, 165] on span "Аналiтика" at bounding box center [42, 163] width 35 height 8
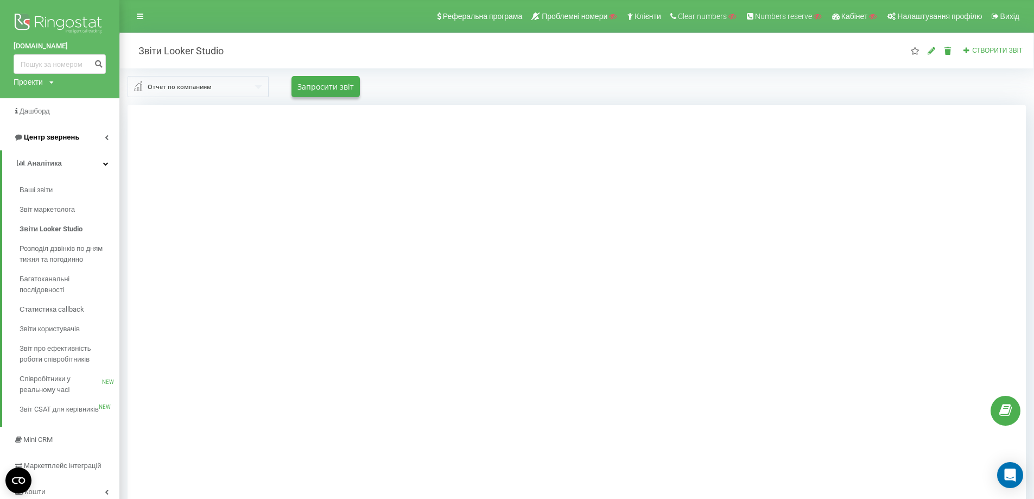
click at [52, 136] on span "Центр звернень" at bounding box center [51, 137] width 55 height 8
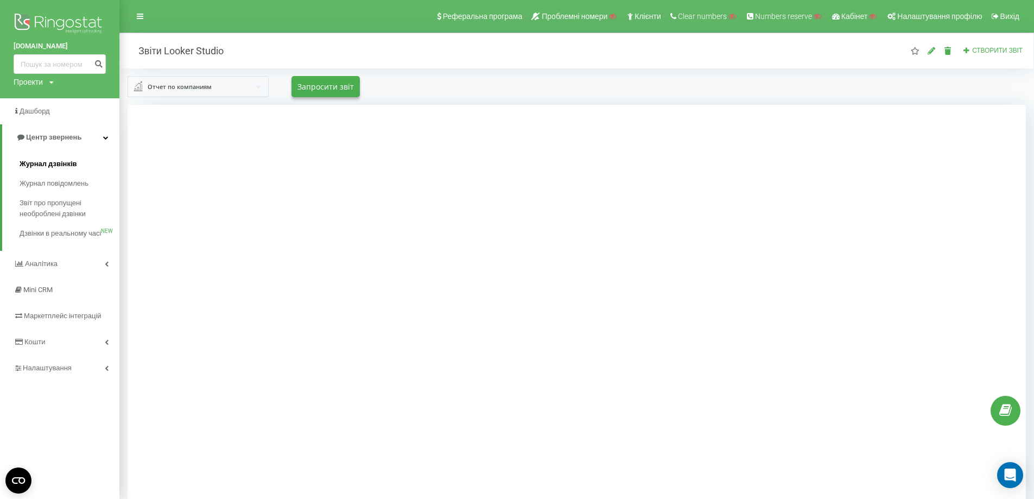
click at [50, 155] on link "Журнал дзвінків" at bounding box center [70, 164] width 100 height 20
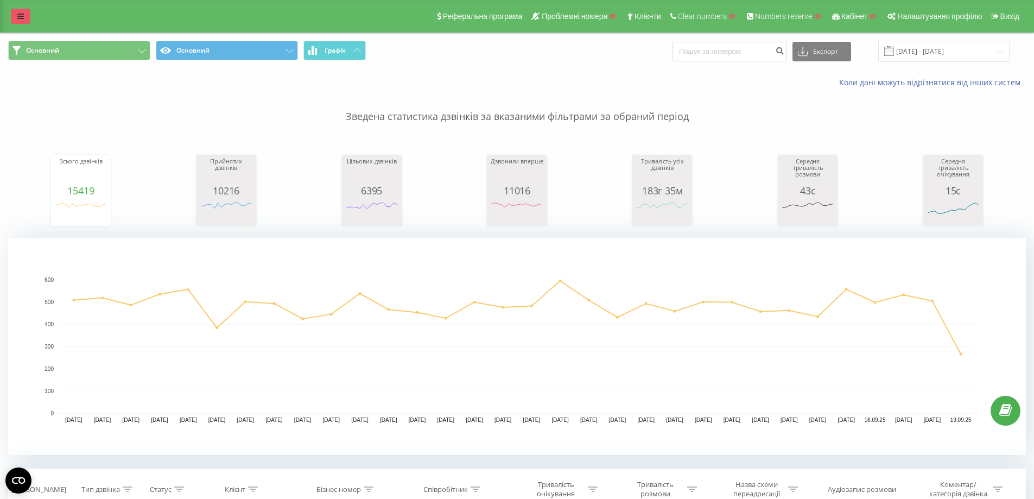
click at [23, 18] on icon at bounding box center [20, 16] width 7 height 8
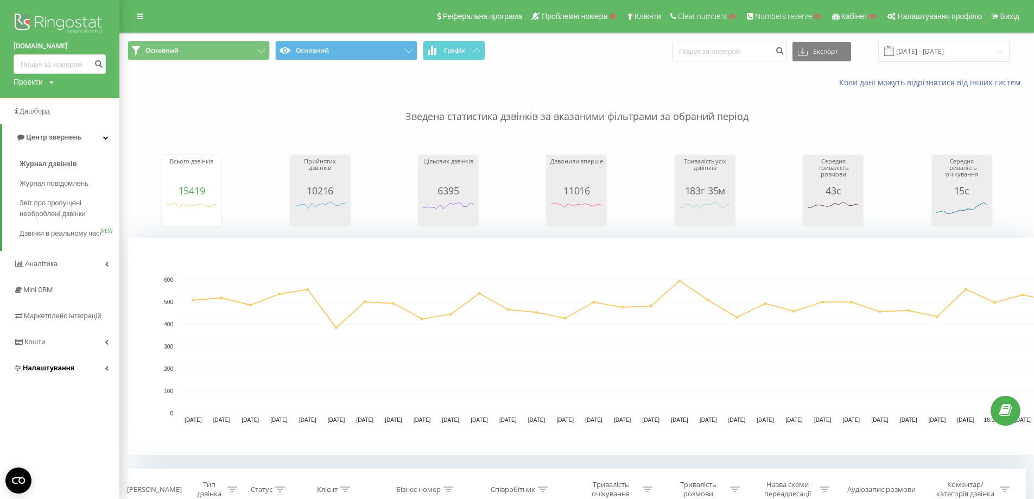
click at [65, 372] on span "Налаштування" at bounding box center [49, 368] width 52 height 8
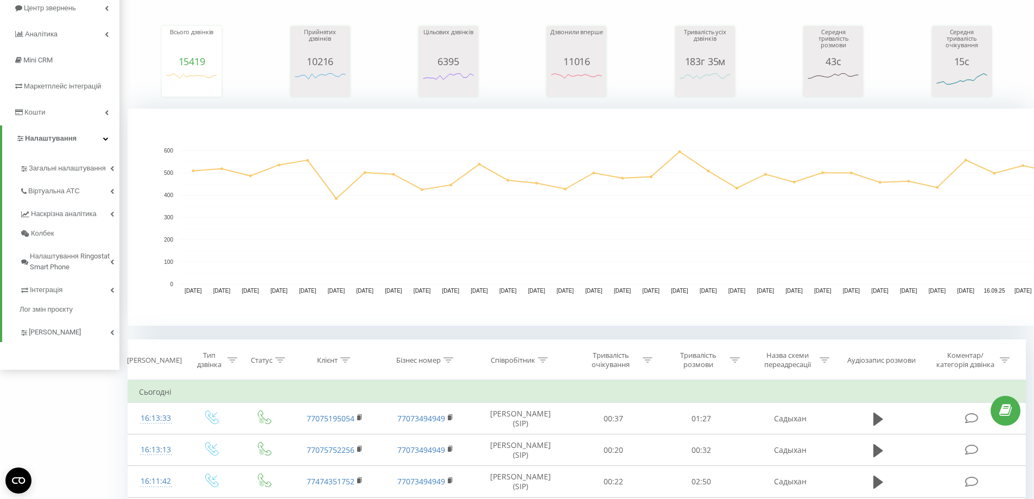
scroll to position [109, 0]
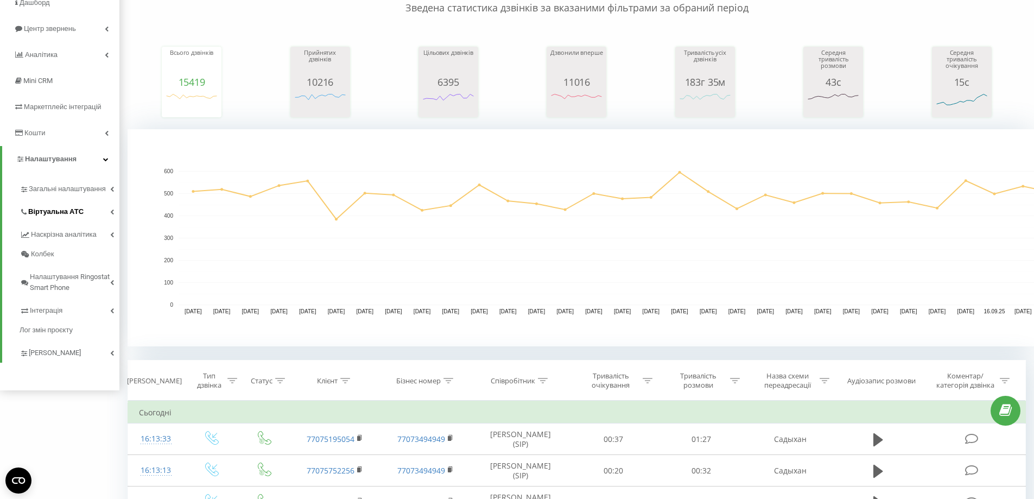
click at [60, 209] on span "Віртуальна АТС" at bounding box center [55, 211] width 55 height 11
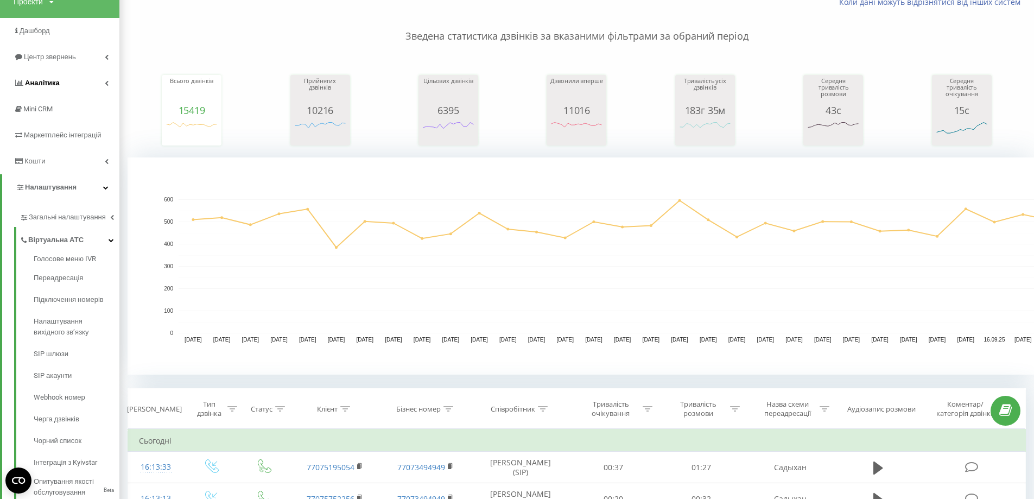
scroll to position [54, 0]
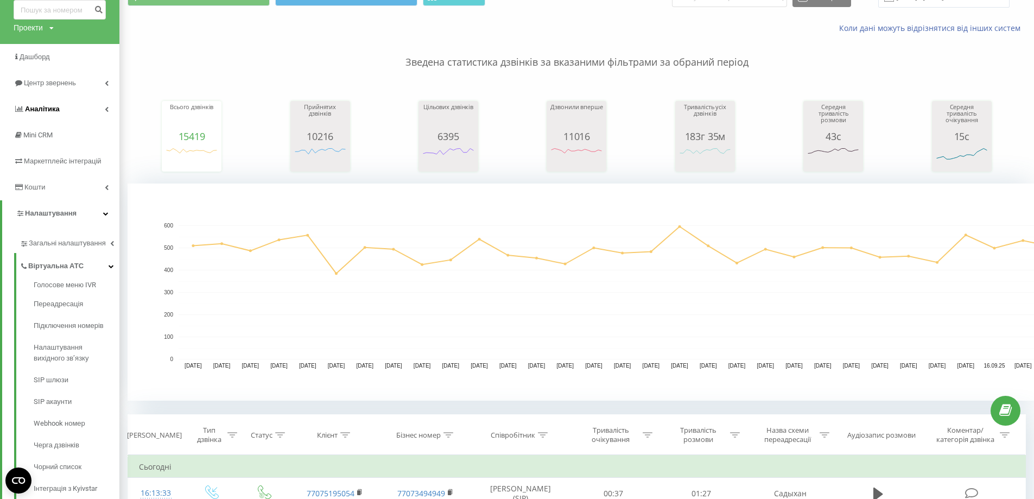
click at [46, 112] on span "Аналiтика" at bounding box center [42, 109] width 35 height 8
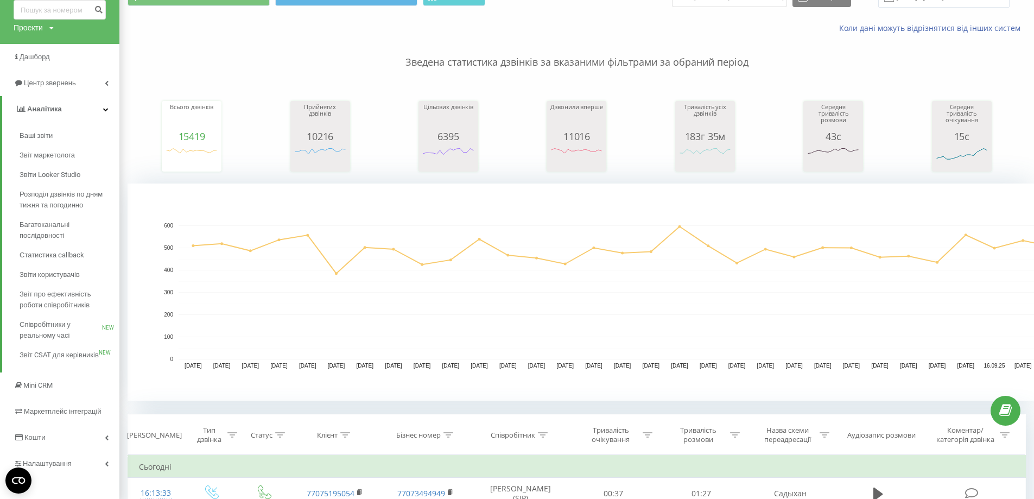
scroll to position [217, 0]
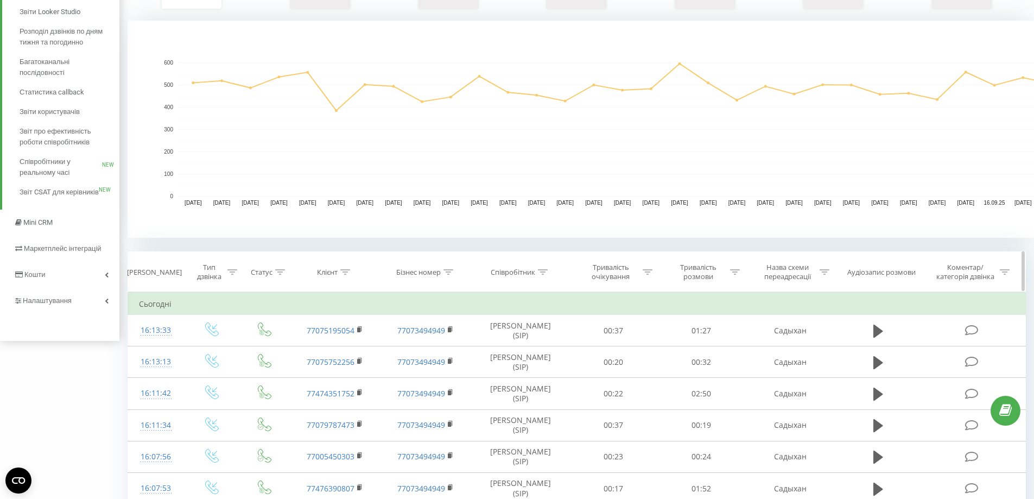
click at [540, 274] on icon at bounding box center [543, 271] width 10 height 5
click at [500, 347] on input "text" at bounding box center [521, 349] width 96 height 19
paste input "Батухан Айсана"
type input "Батухан Айсана"
click at [546, 370] on span "OK" at bounding box center [543, 370] width 30 height 17
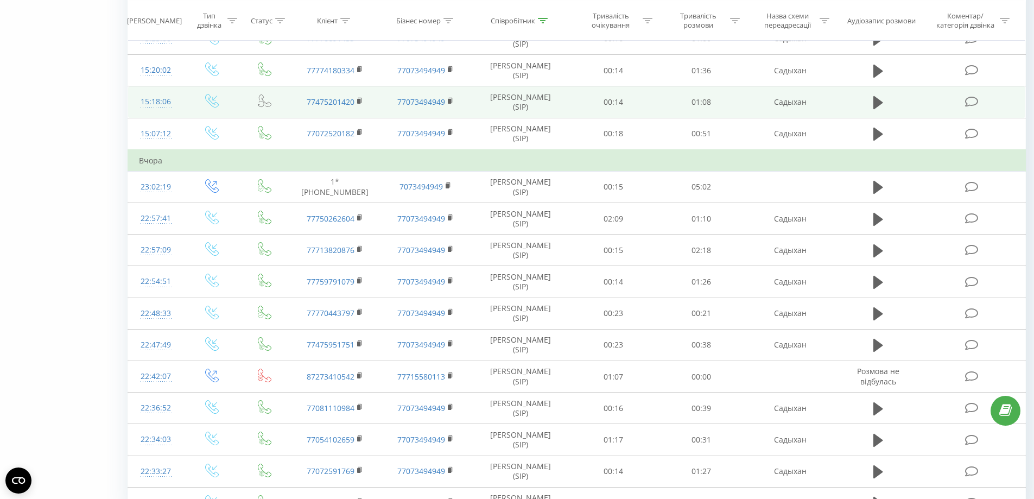
scroll to position [885, 0]
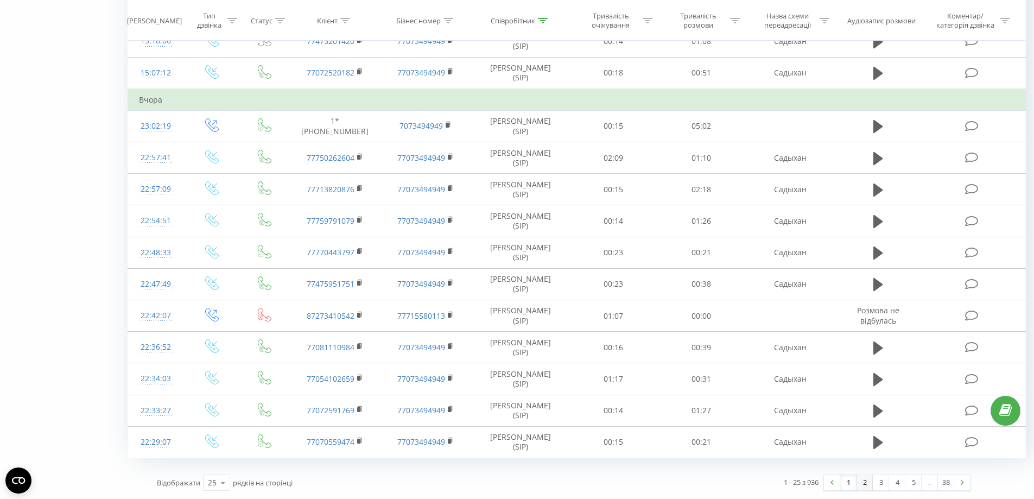
click at [861, 486] on link "2" at bounding box center [864, 482] width 16 height 15
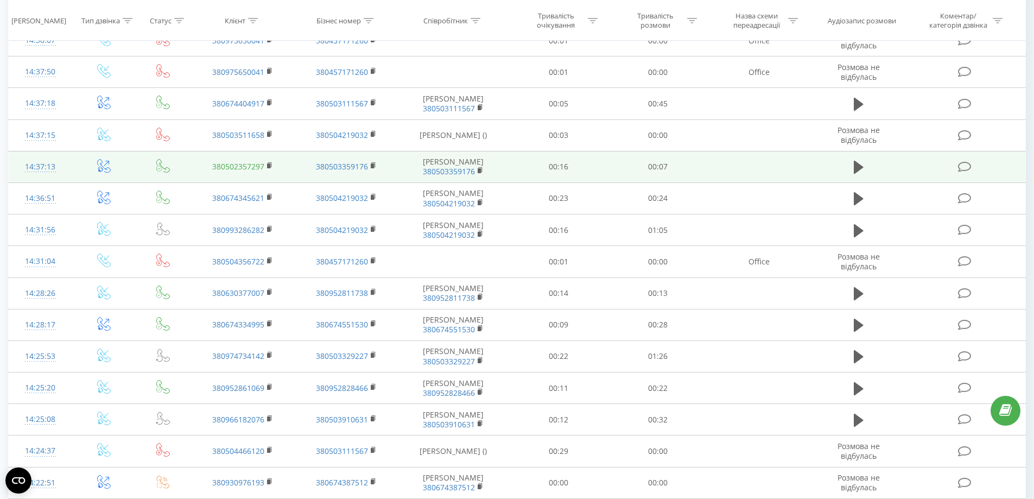
scroll to position [664, 0]
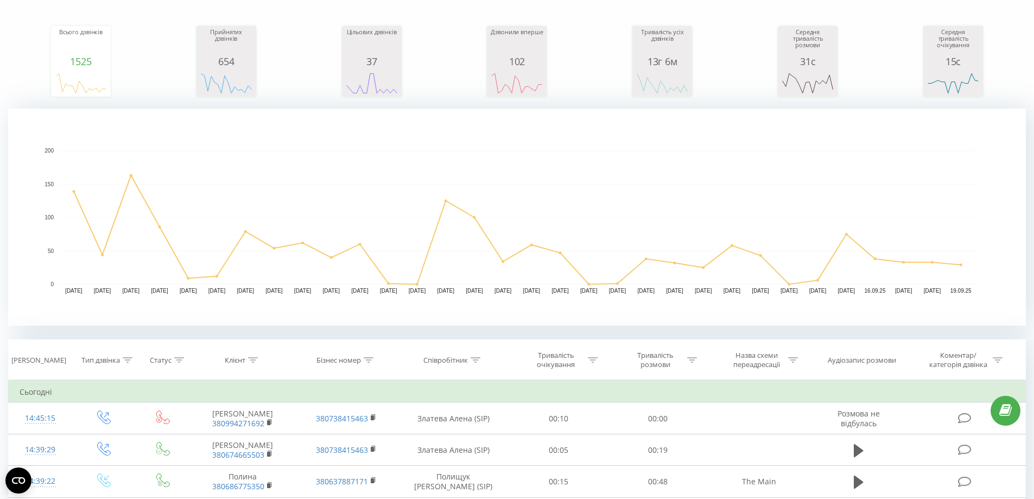
scroll to position [163, 0]
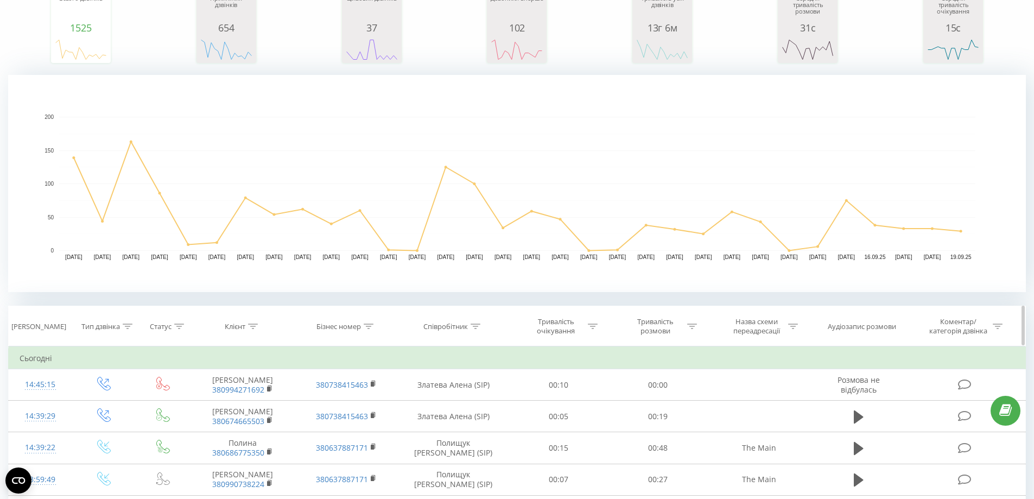
click at [367, 319] on th "Бізнес номер" at bounding box center [346, 326] width 103 height 40
click at [372, 325] on icon at bounding box center [369, 325] width 10 height 5
click at [320, 403] on input "text" at bounding box center [346, 404] width 96 height 19
paste input "380738536579"
type input "380738536579"
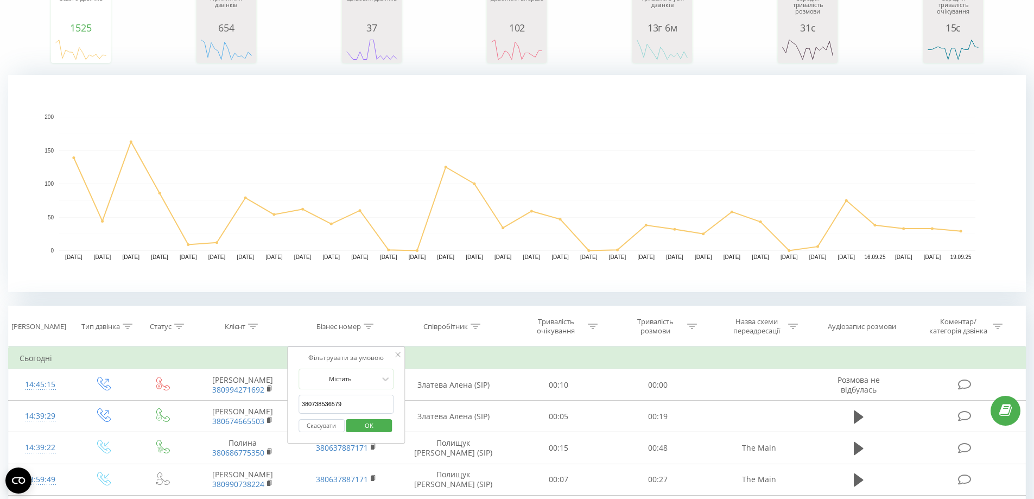
click at [367, 423] on span "OK" at bounding box center [369, 425] width 30 height 17
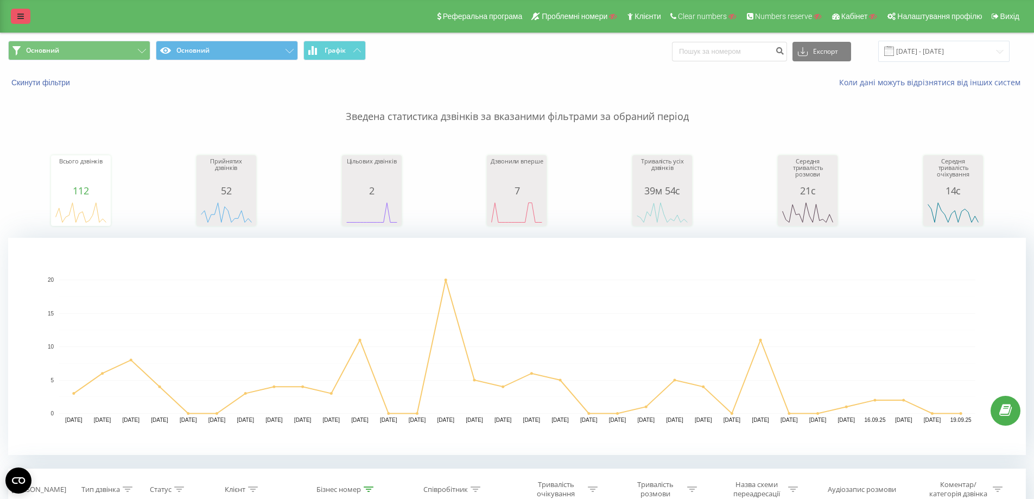
click at [9, 19] on div "Реферальна програма Проблемні номери Клієнти Clear numbers Numbers reserve Кабі…" at bounding box center [517, 16] width 1034 height 33
click at [19, 16] on icon at bounding box center [20, 16] width 7 height 8
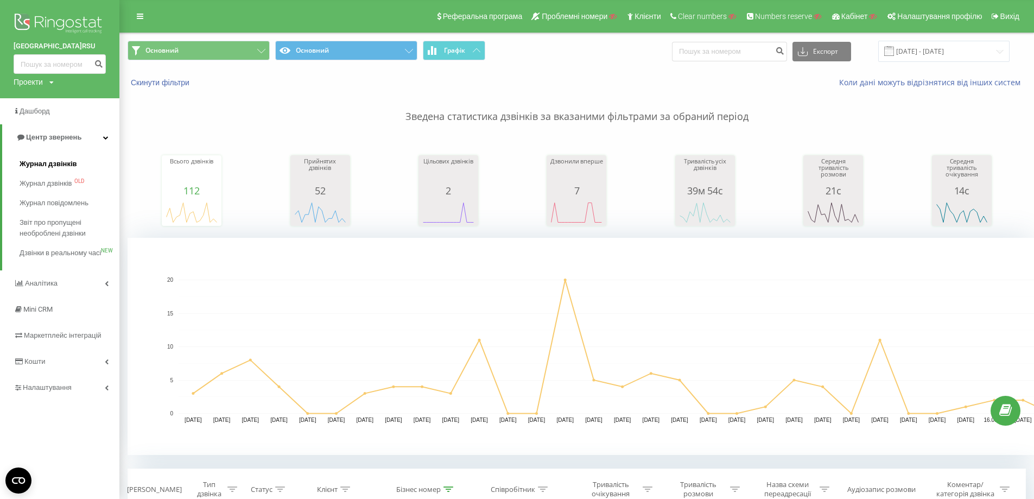
click at [40, 166] on span "Журнал дзвінків" at bounding box center [49, 163] width 58 height 11
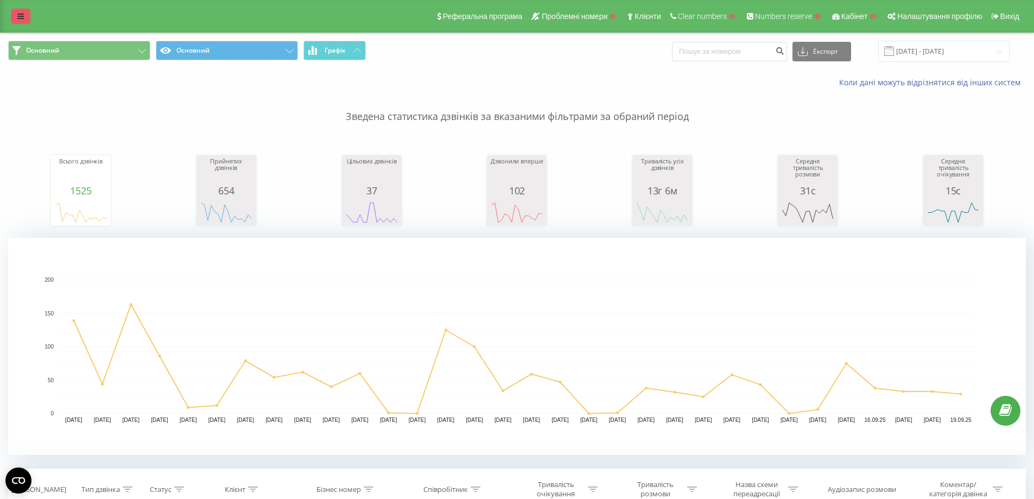
click at [22, 18] on icon at bounding box center [20, 16] width 7 height 8
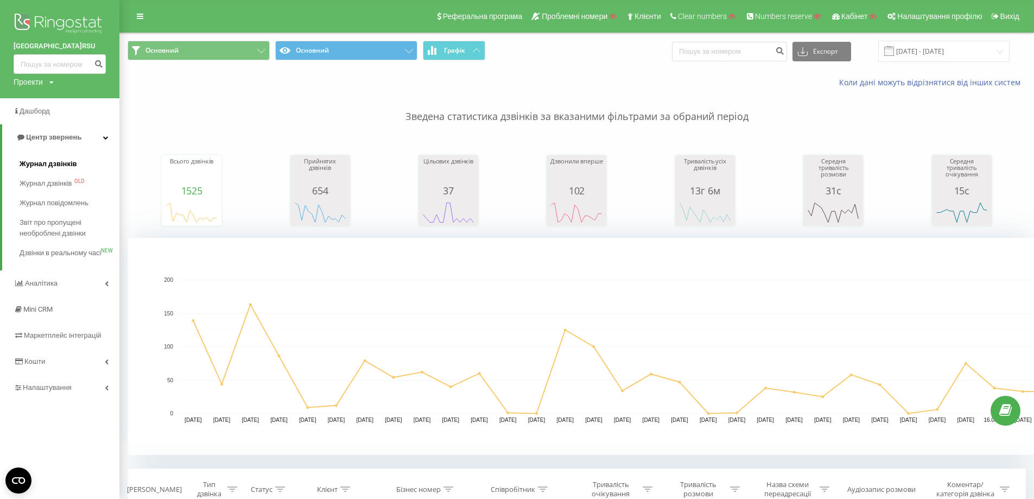
click at [41, 161] on span "Журнал дзвінків" at bounding box center [49, 163] width 58 height 11
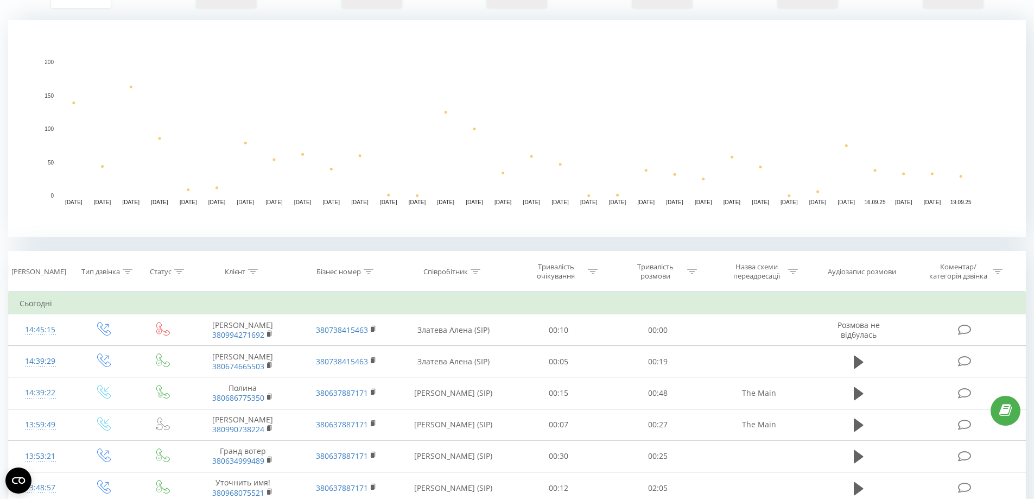
scroll to position [217, 0]
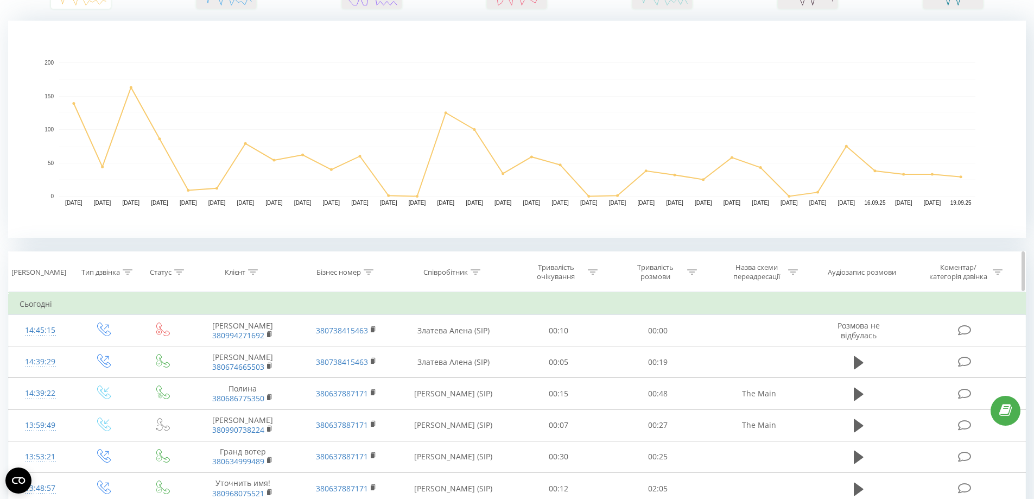
click at [476, 272] on icon at bounding box center [475, 271] width 10 height 5
click at [447, 342] on input "text" at bounding box center [453, 349] width 96 height 19
paste input "Шмулевич"
type input "Шмулевич"
click at [484, 369] on span "OK" at bounding box center [476, 370] width 30 height 17
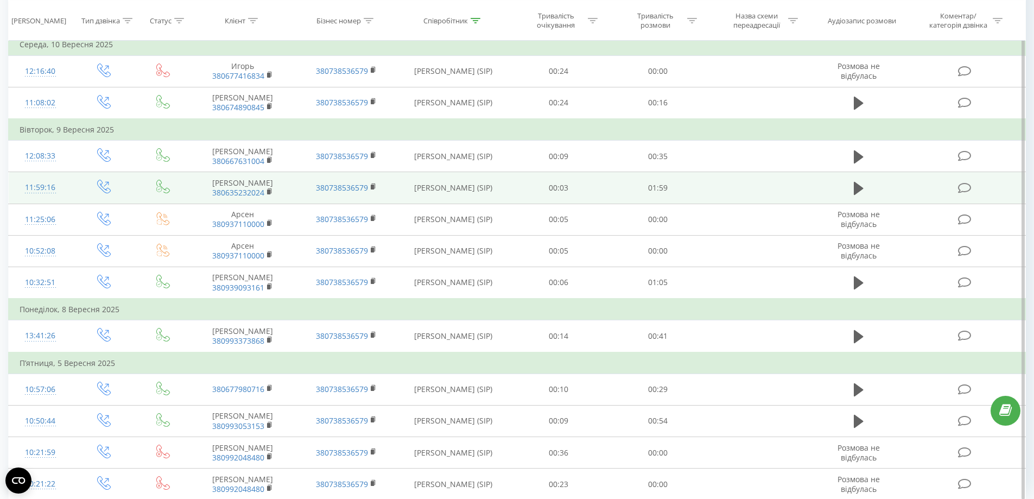
scroll to position [1024, 0]
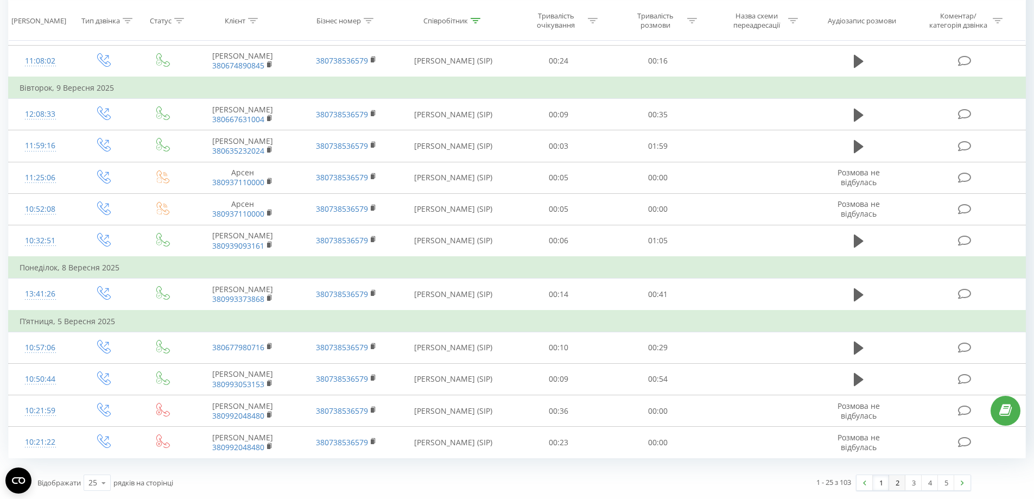
click at [899, 487] on link "2" at bounding box center [897, 482] width 16 height 15
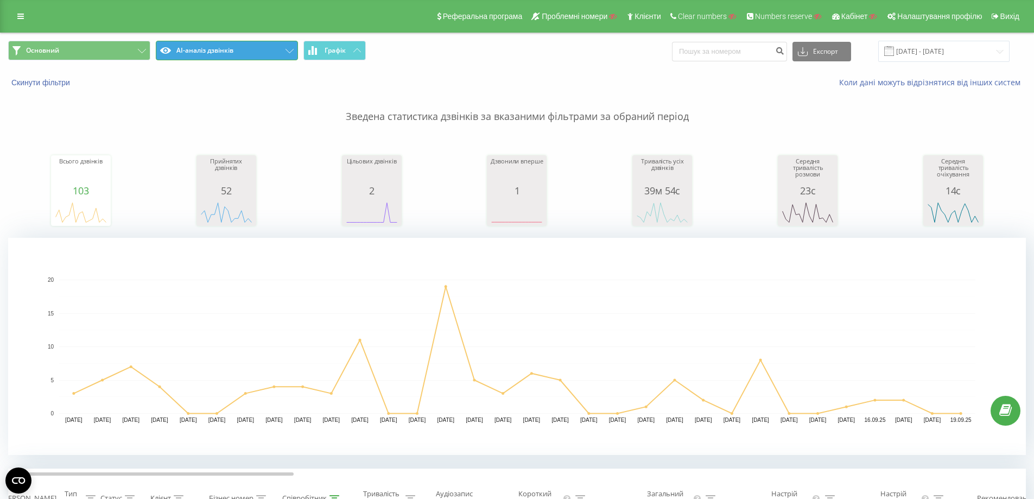
drag, startPoint x: 222, startPoint y: 54, endPoint x: 228, endPoint y: 56, distance: 5.8
click at [222, 54] on button "AI-аналіз дзвінків" at bounding box center [227, 51] width 142 height 20
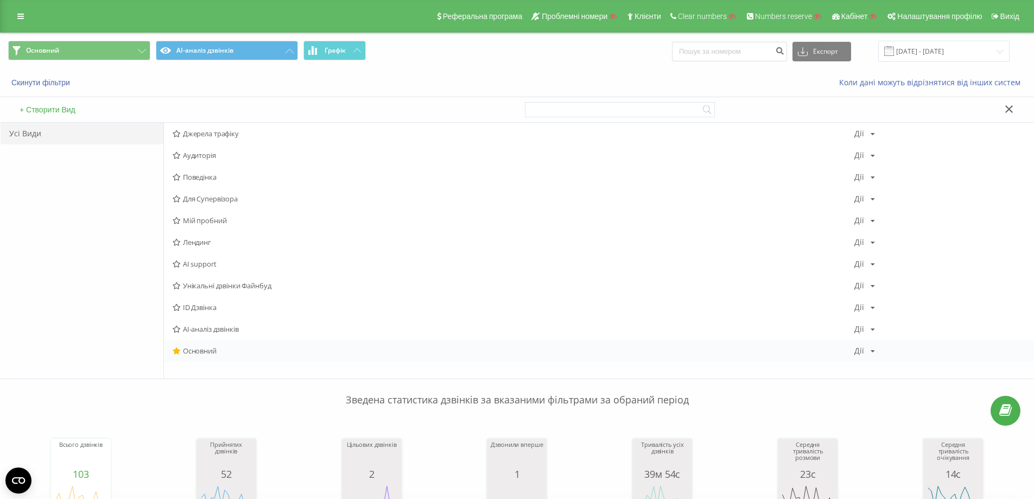
click at [216, 349] on span "Основний" at bounding box center [514, 351] width 682 height 8
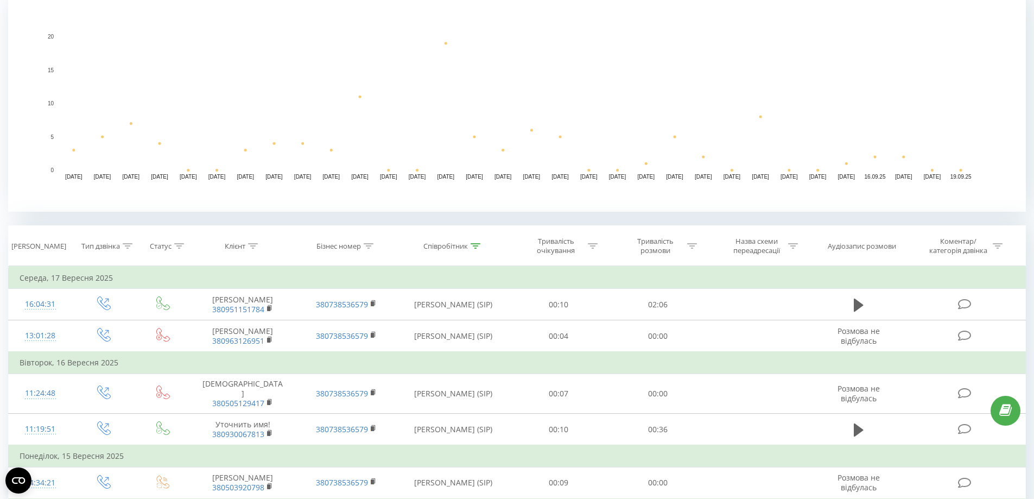
scroll to position [217, 0]
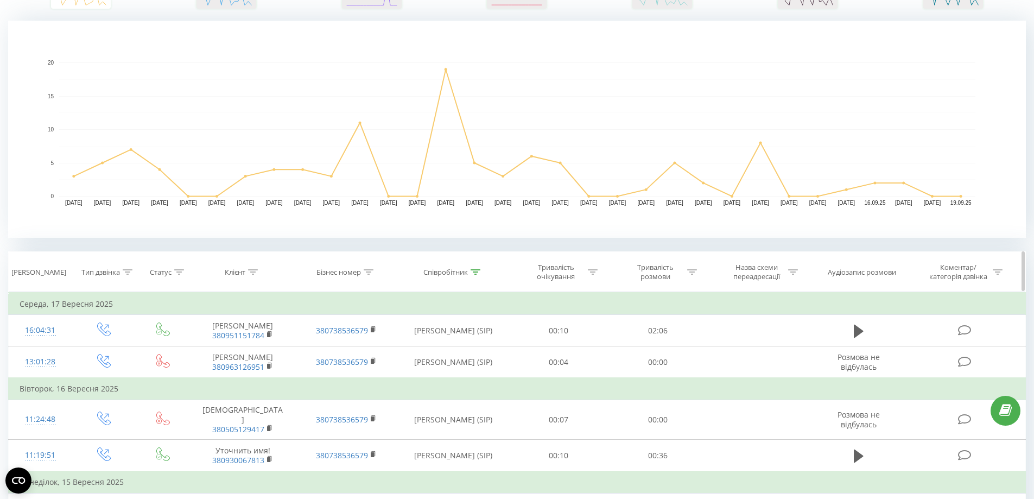
click at [128, 271] on icon at bounding box center [128, 271] width 10 height 5
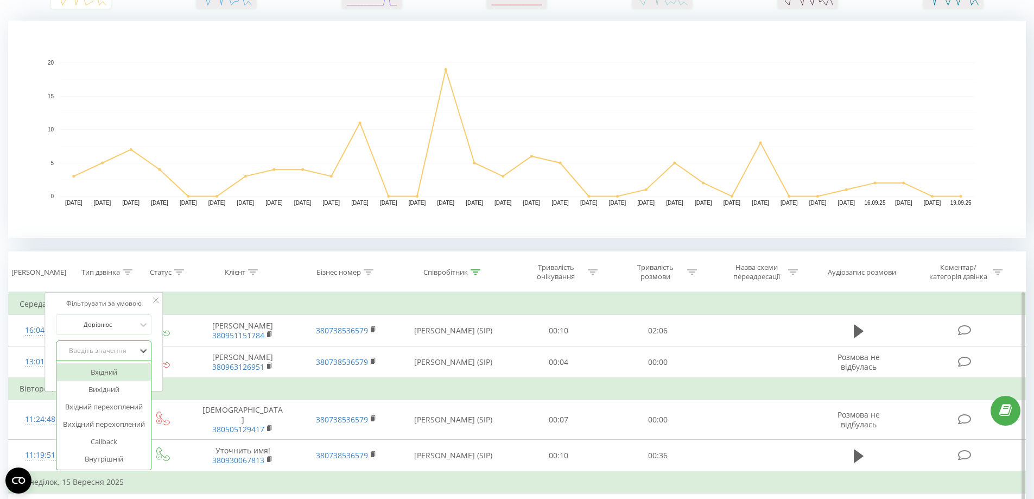
click at [111, 355] on div at bounding box center [97, 350] width 77 height 10
click at [111, 372] on div "Вхідний" at bounding box center [103, 371] width 94 height 17
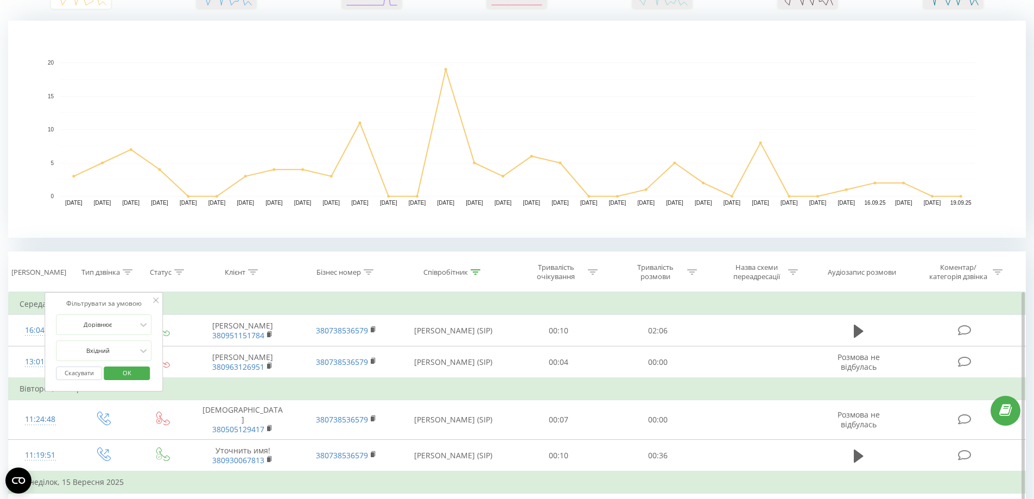
click at [123, 377] on span "OK" at bounding box center [127, 372] width 30 height 17
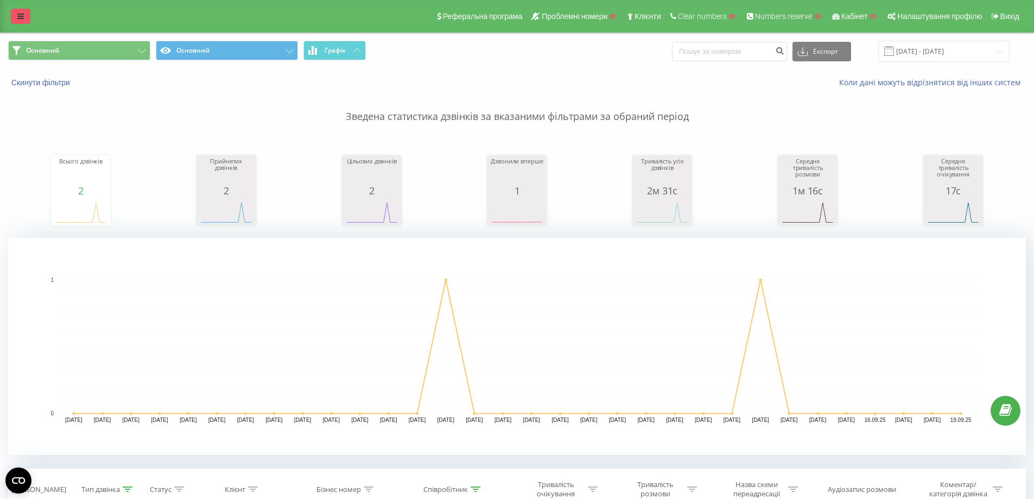
click at [24, 19] on link at bounding box center [21, 16] width 20 height 15
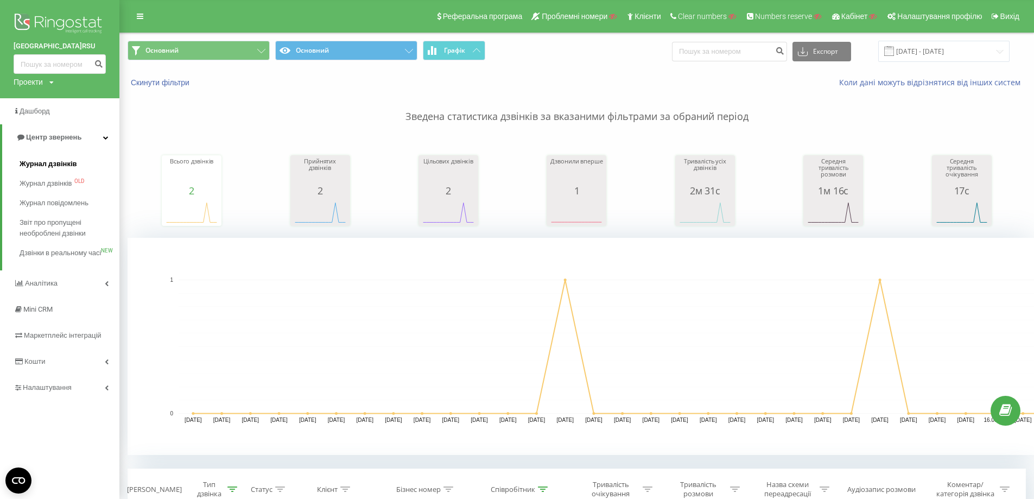
click at [48, 161] on span "Журнал дзвінків" at bounding box center [49, 163] width 58 height 11
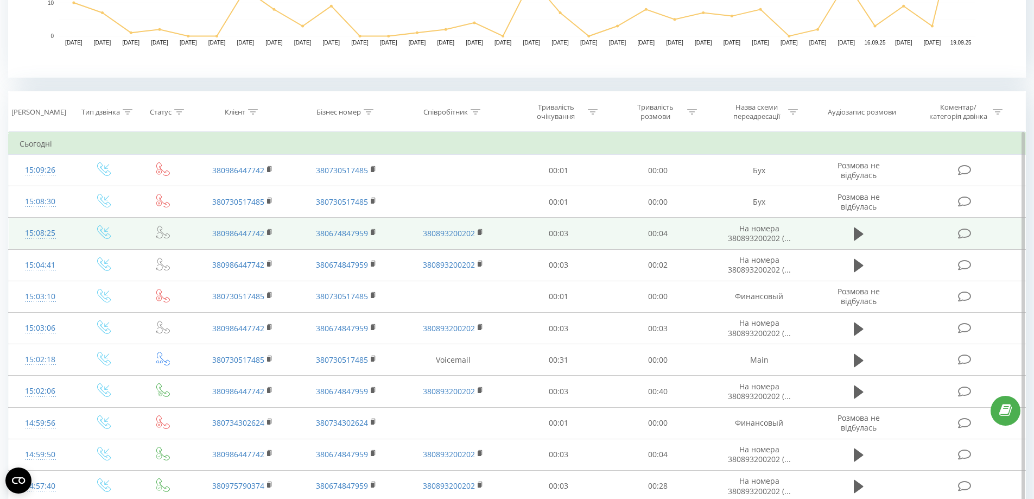
scroll to position [406, 0]
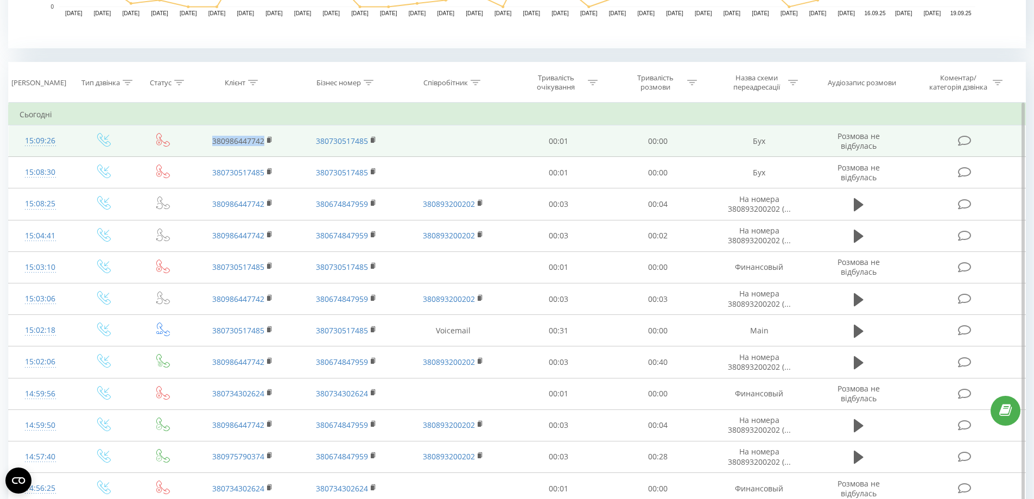
drag, startPoint x: 265, startPoint y: 149, endPoint x: 205, endPoint y: 149, distance: 60.2
click at [207, 149] on td "380986447742" at bounding box center [242, 140] width 103 height 31
copy link "380986447742"
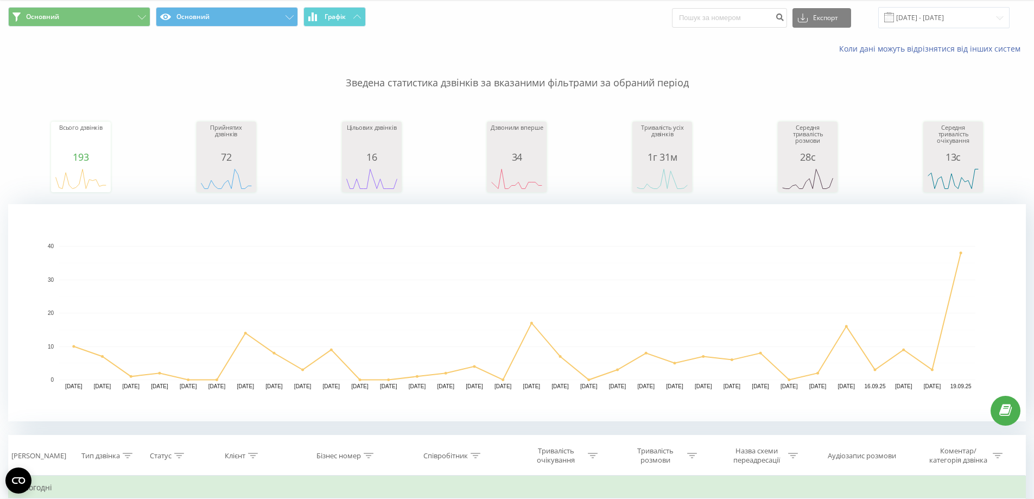
scroll to position [0, 0]
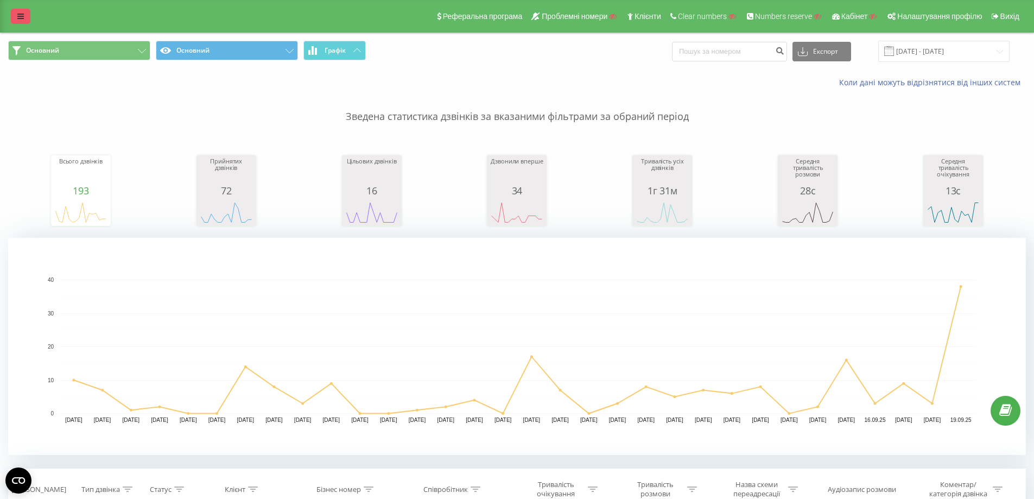
click at [17, 12] on link at bounding box center [21, 16] width 20 height 15
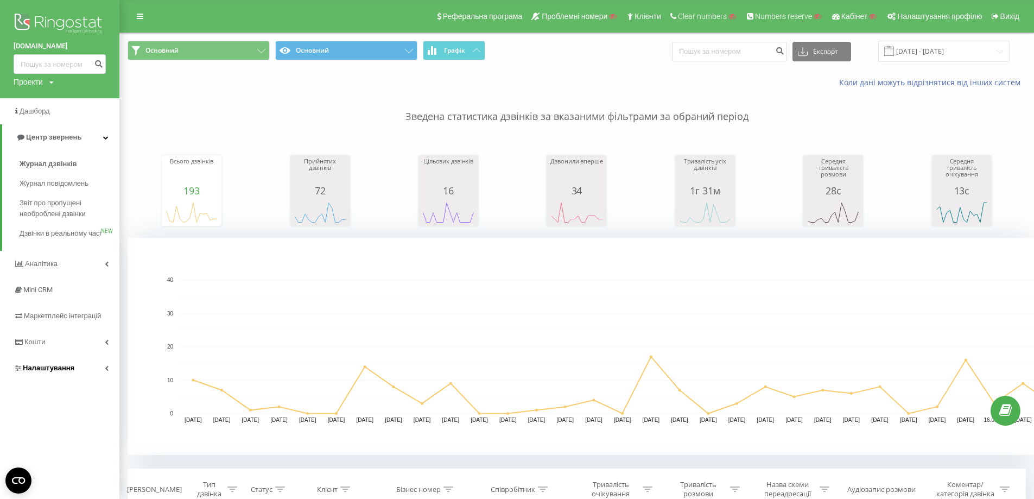
click at [60, 372] on span "Налаштування" at bounding box center [49, 368] width 52 height 8
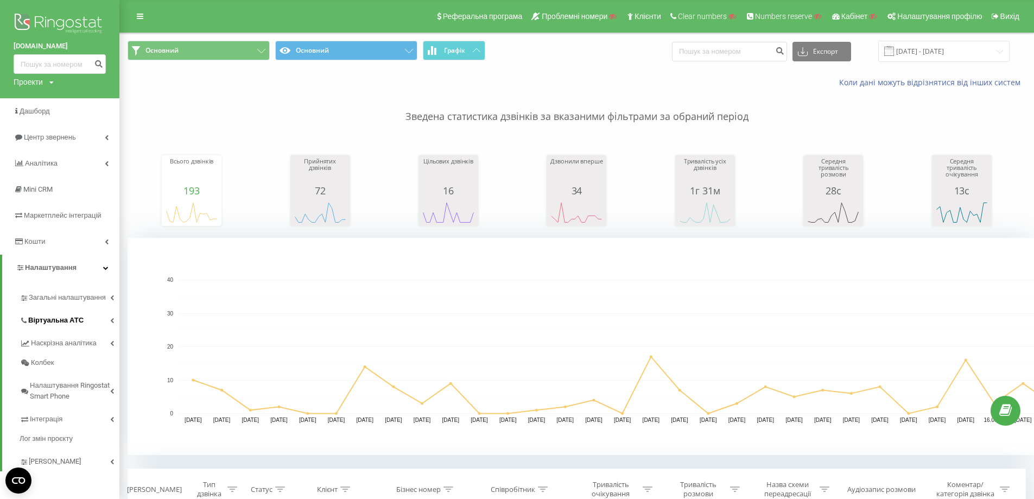
click at [55, 325] on span "Віртуальна АТС" at bounding box center [55, 320] width 55 height 11
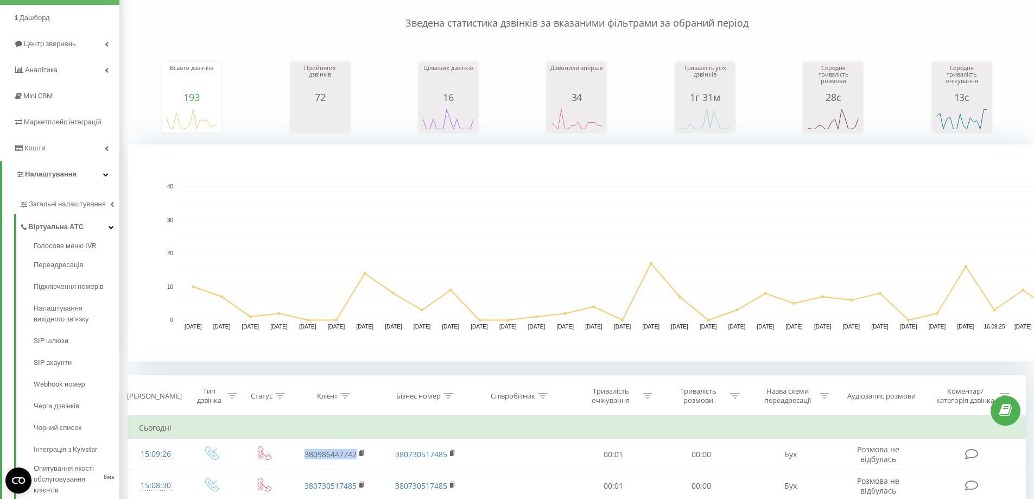
scroll to position [326, 0]
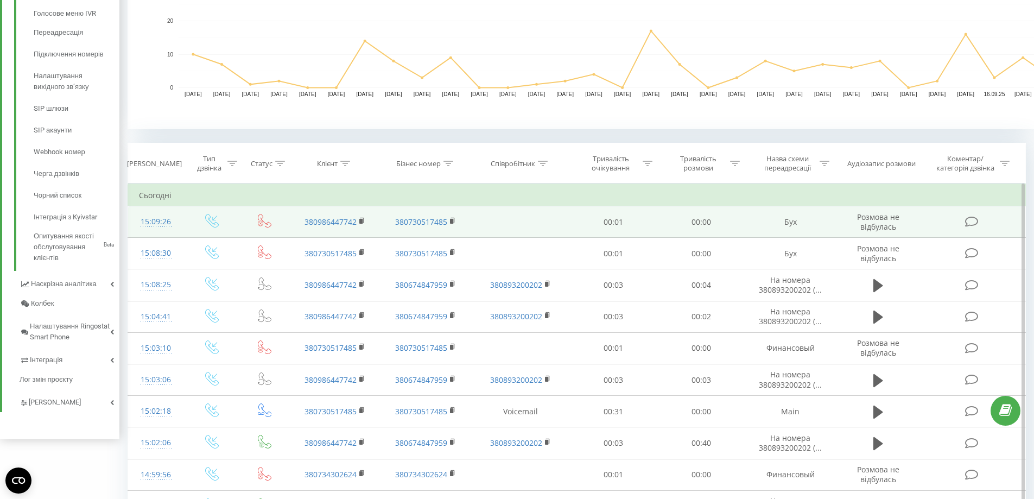
click at [358, 229] on td "380986447742" at bounding box center [334, 221] width 91 height 31
drag, startPoint x: 443, startPoint y: 232, endPoint x: 372, endPoint y: 232, distance: 71.6
click at [372, 232] on tr "15:09:26 380986447742 380730517485 00:01 00:00 Бух Розмова не відбулась" at bounding box center [577, 221] width 898 height 31
copy tr "380730517485"
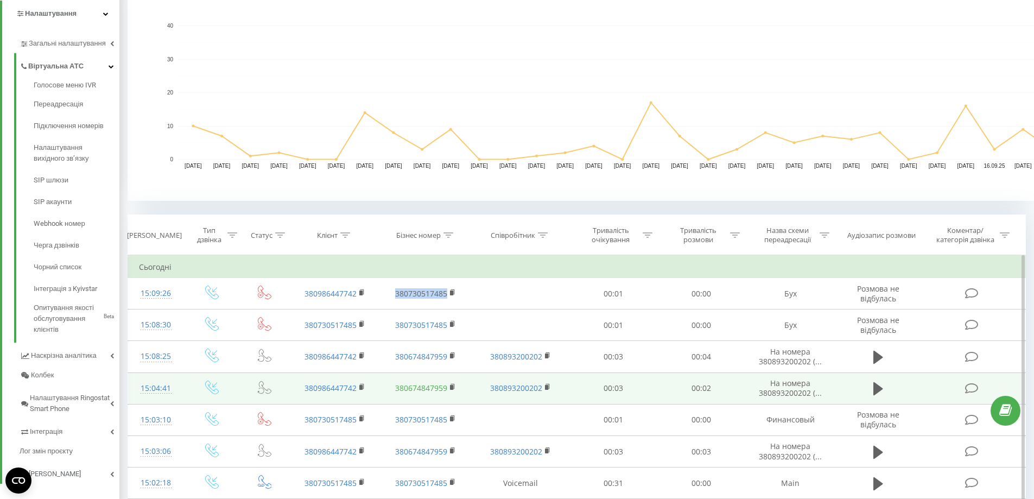
scroll to position [271, 0]
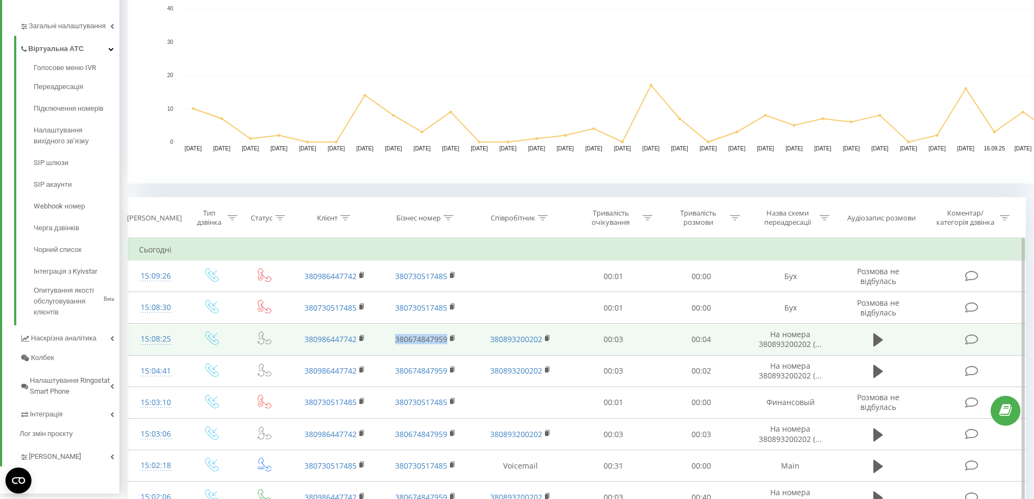
drag, startPoint x: 452, startPoint y: 347, endPoint x: 389, endPoint y: 340, distance: 63.9
click at [389, 340] on td "380674847959" at bounding box center [425, 338] width 91 height 31
copy link "380674847959"
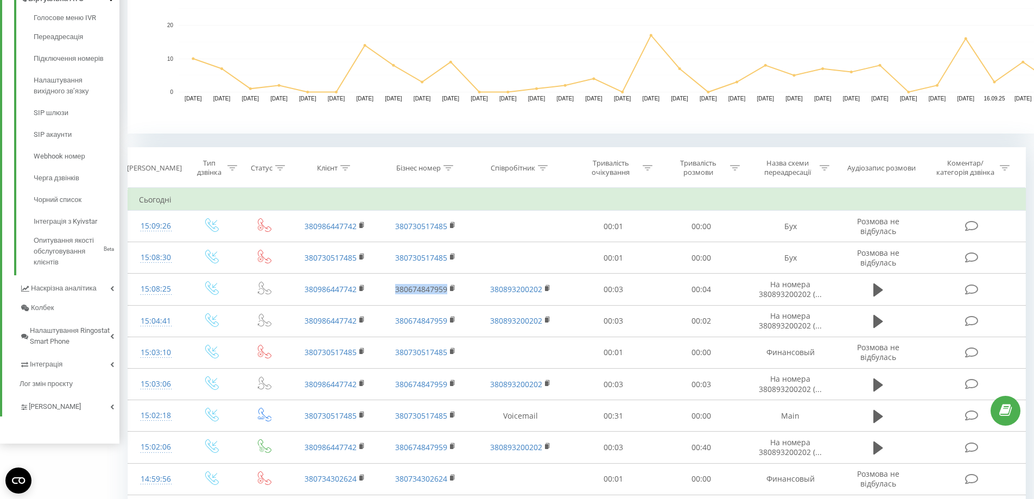
scroll to position [380, 0]
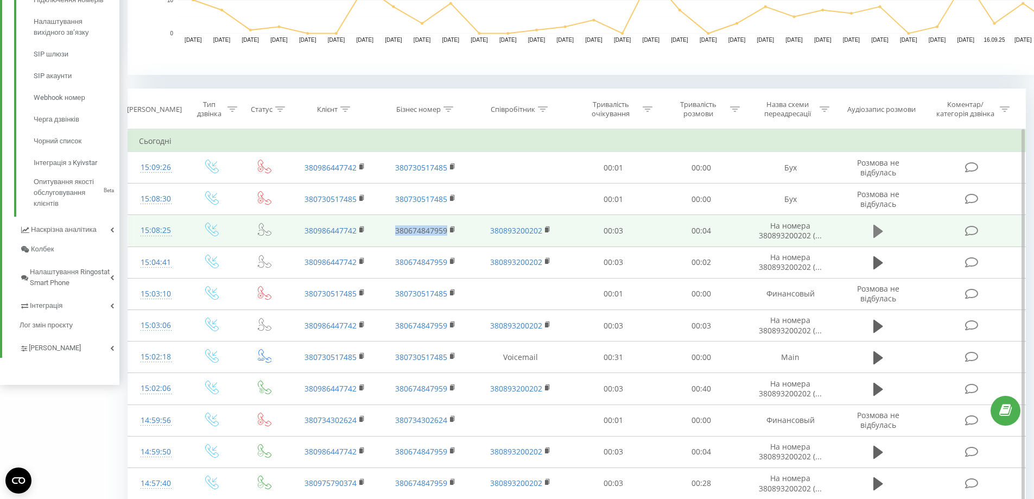
click at [875, 234] on icon at bounding box center [878, 231] width 10 height 13
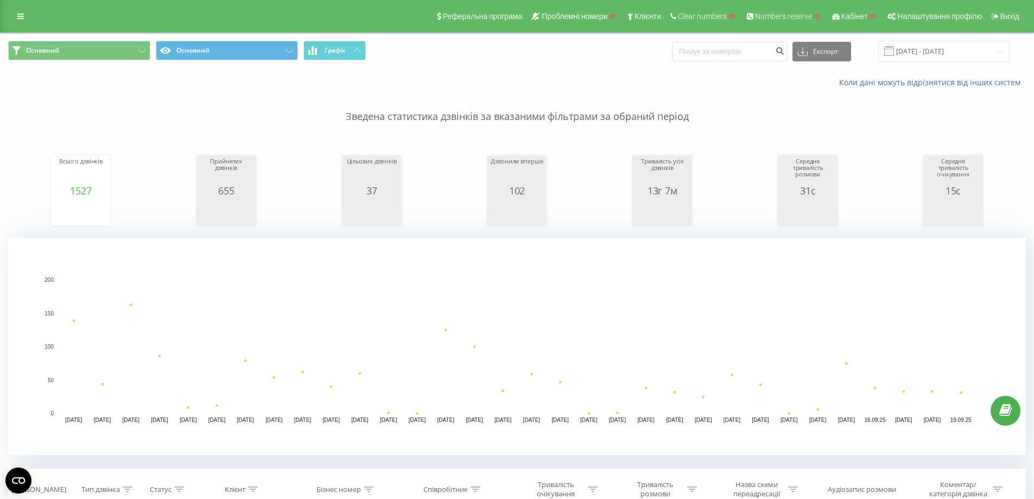
scroll to position [338, 0]
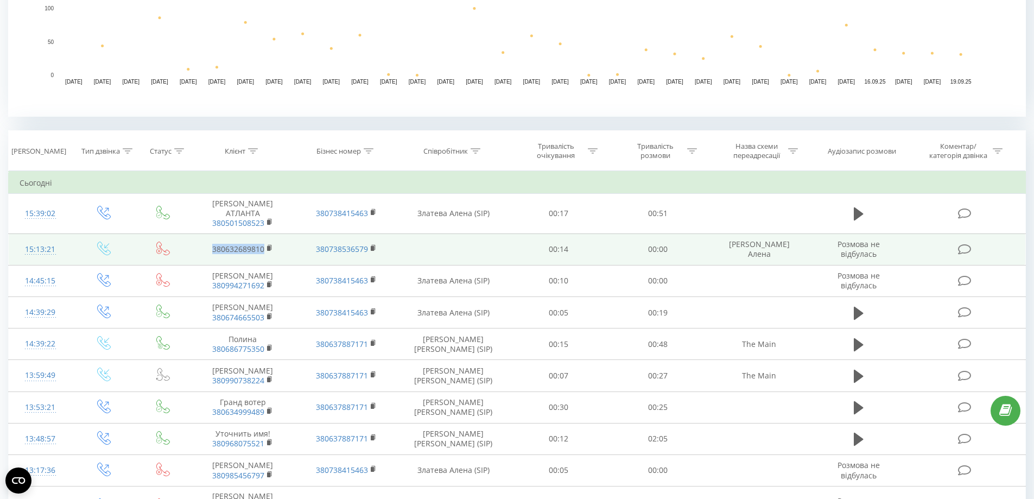
drag, startPoint x: 269, startPoint y: 258, endPoint x: 201, endPoint y: 256, distance: 67.9
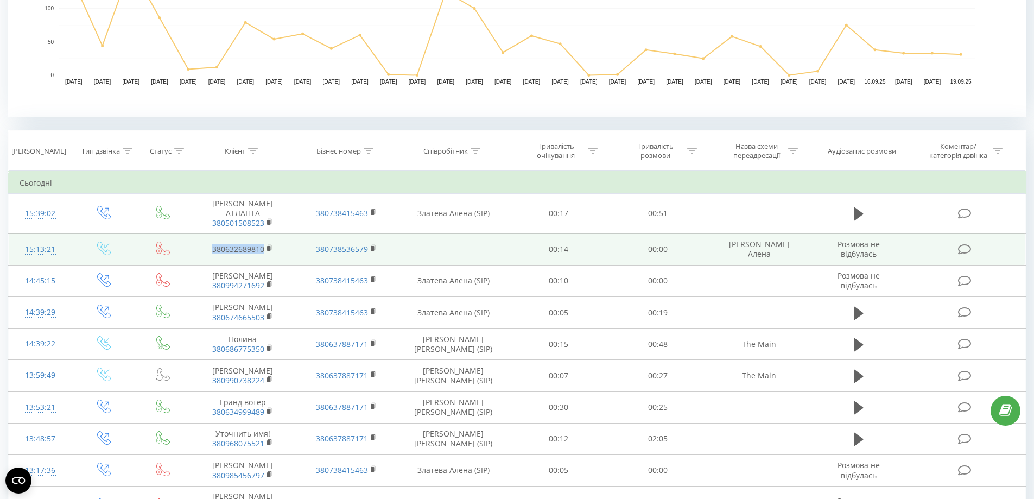
click at [201, 256] on td "380632689810" at bounding box center [242, 248] width 103 height 31
copy link "380632689810"
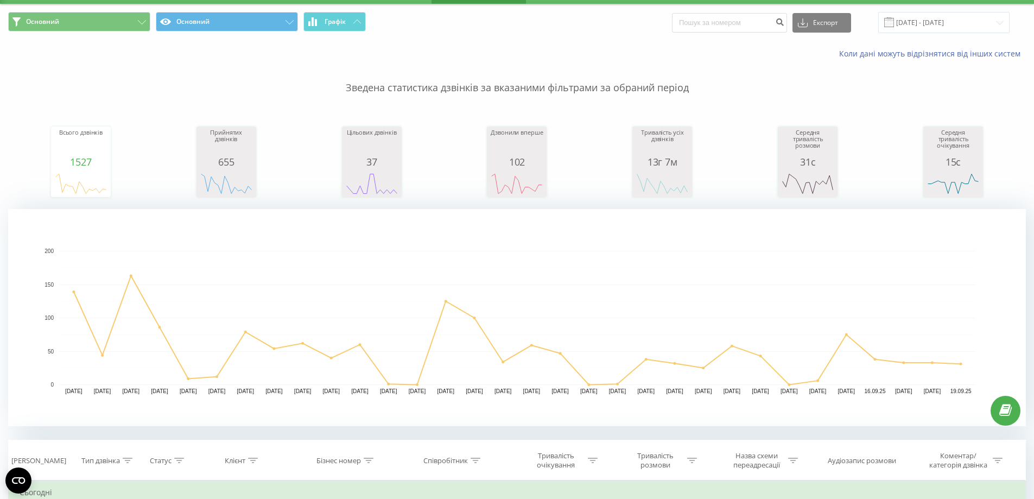
scroll to position [12, 0]
